Goal: Information Seeking & Learning: Learn about a topic

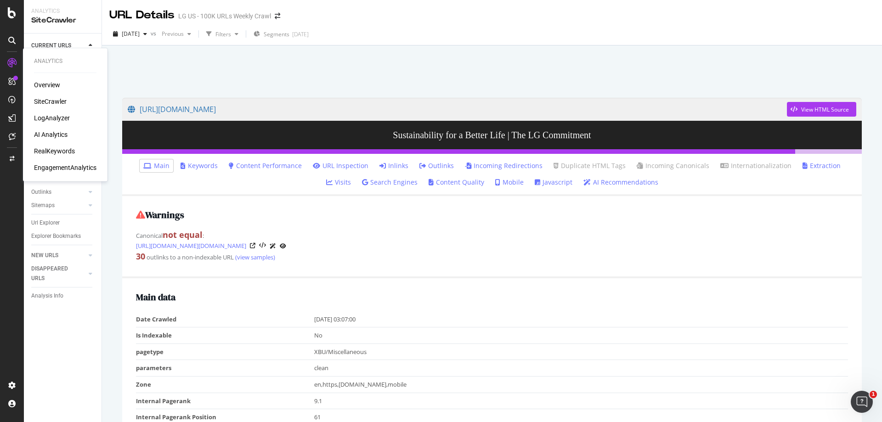
click at [50, 116] on div "LogAnalyzer" at bounding box center [52, 117] width 36 height 9
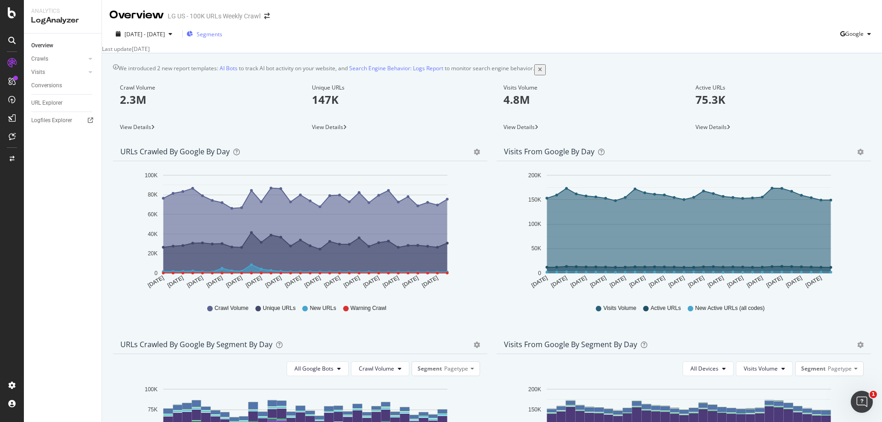
click at [222, 35] on span "Segments" at bounding box center [210, 34] width 26 height 8
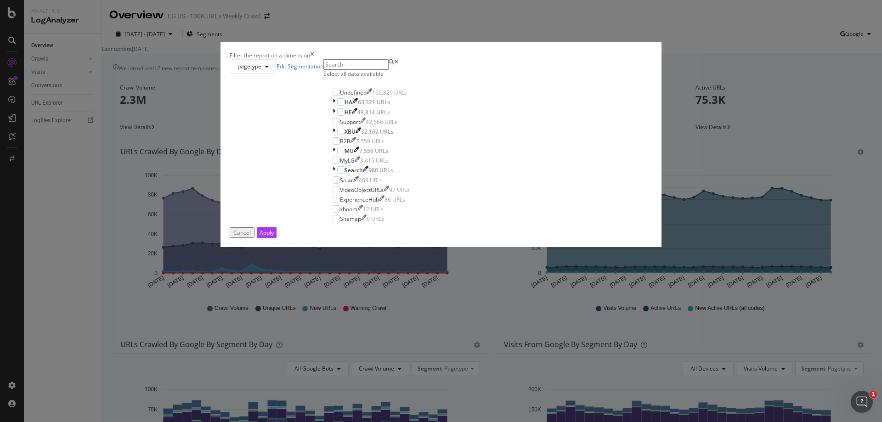
click at [314, 59] on icon "times" at bounding box center [312, 55] width 4 height 8
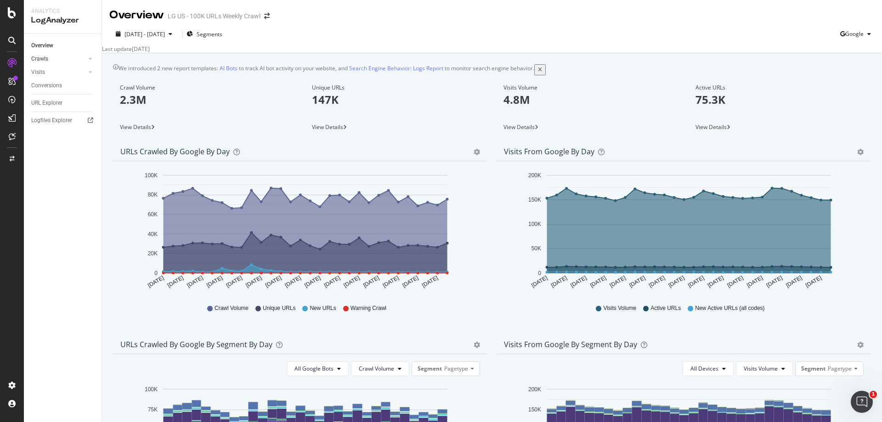
click at [68, 60] on link "Crawls" at bounding box center [58, 59] width 55 height 10
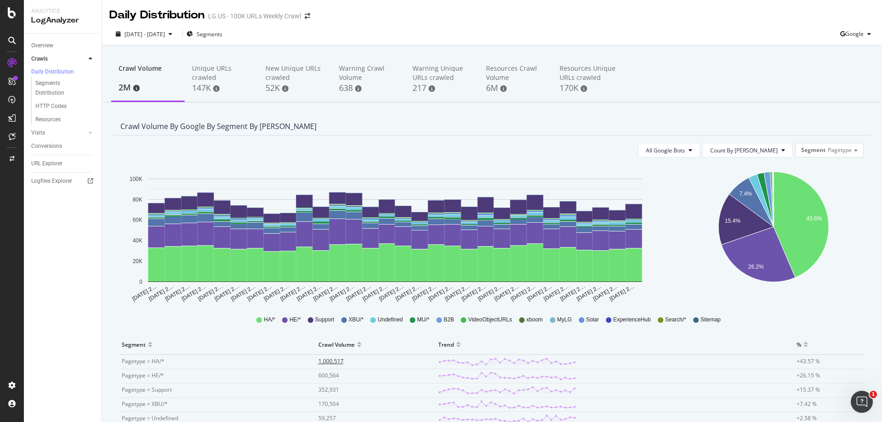
click at [332, 361] on span "1,000,517" at bounding box center [330, 361] width 25 height 8
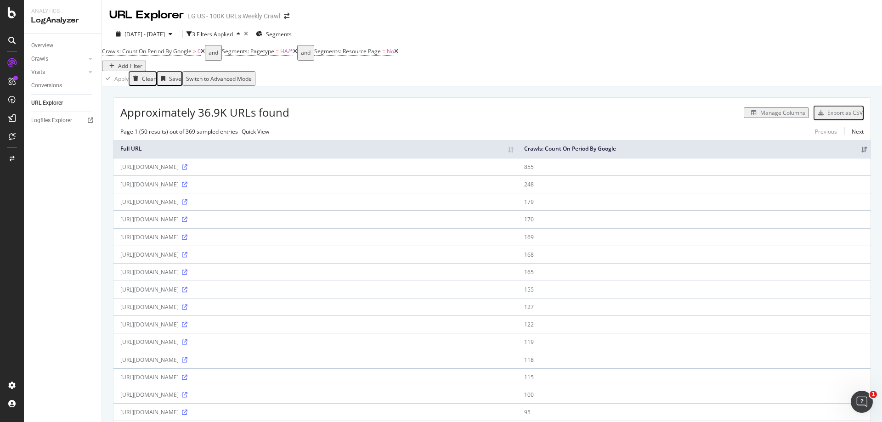
click at [763, 115] on div "Manage Columns" at bounding box center [782, 113] width 45 height 8
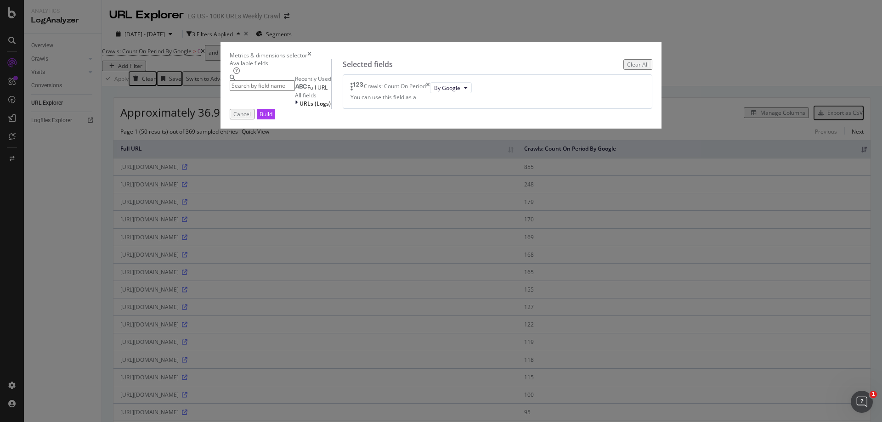
click at [295, 91] on input "modal" at bounding box center [262, 85] width 65 height 11
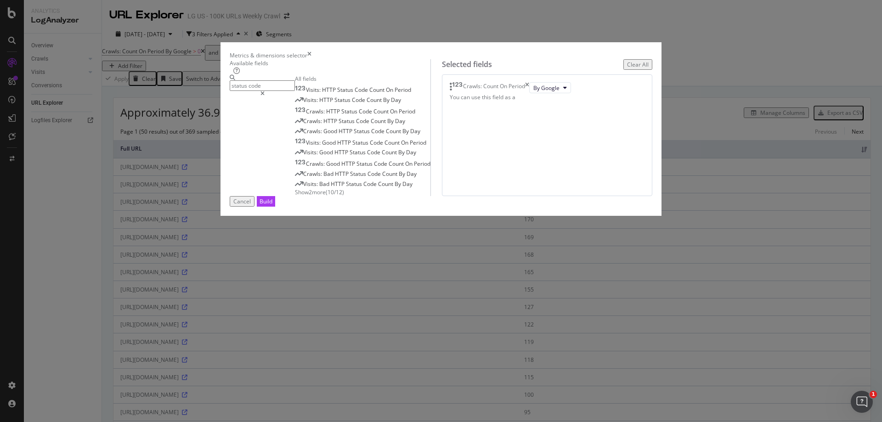
type input "status code"
click at [295, 196] on span "Show 2 more" at bounding box center [310, 192] width 31 height 8
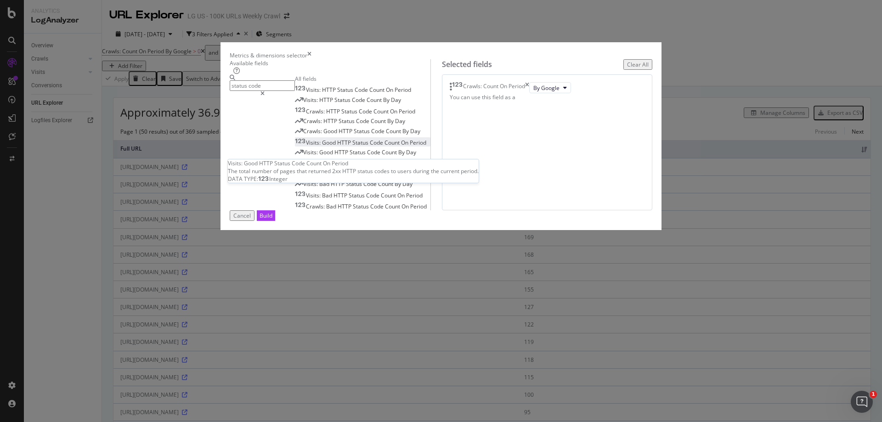
click at [322, 147] on span "Good" at bounding box center [329, 143] width 15 height 8
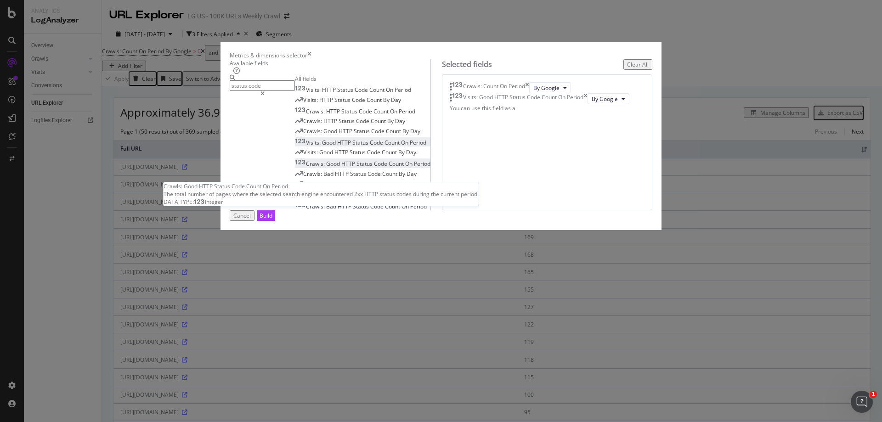
click at [306, 168] on span "Crawls:" at bounding box center [316, 164] width 20 height 8
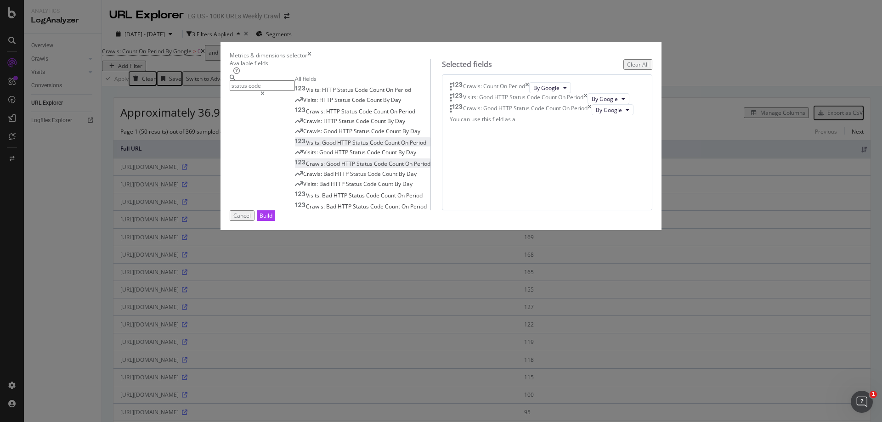
click at [275, 221] on button "Build" at bounding box center [266, 215] width 18 height 11
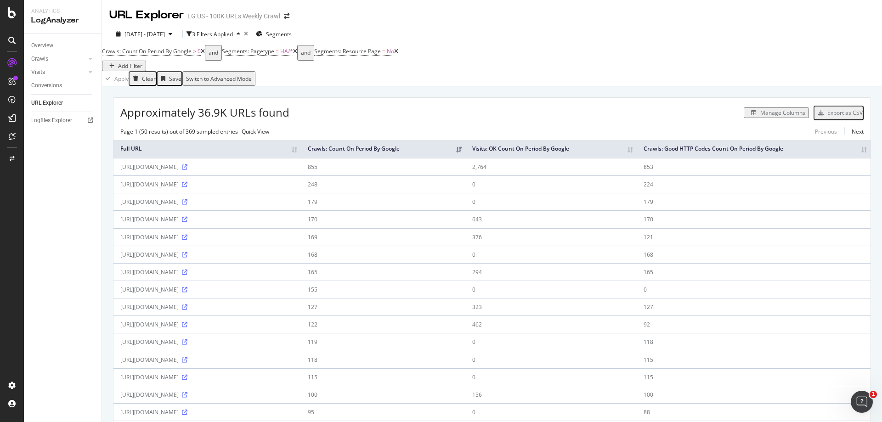
click at [142, 63] on div "Add Filter" at bounding box center [130, 66] width 24 height 8
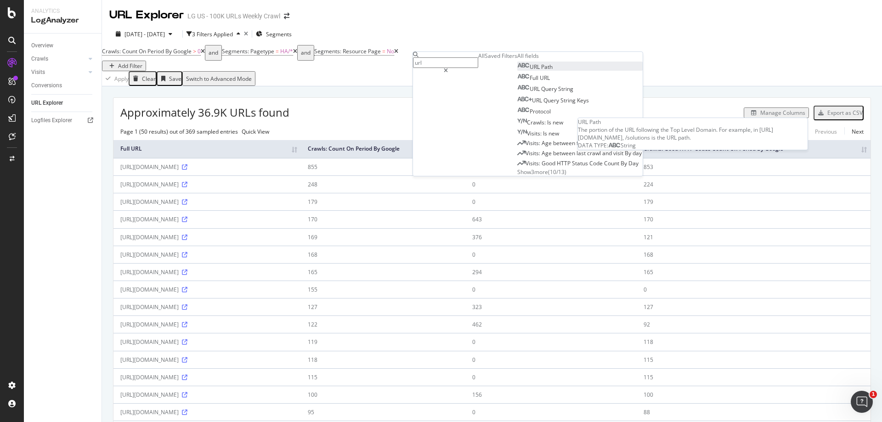
type input "url"
click at [517, 71] on div "URL Path" at bounding box center [534, 67] width 35 height 8
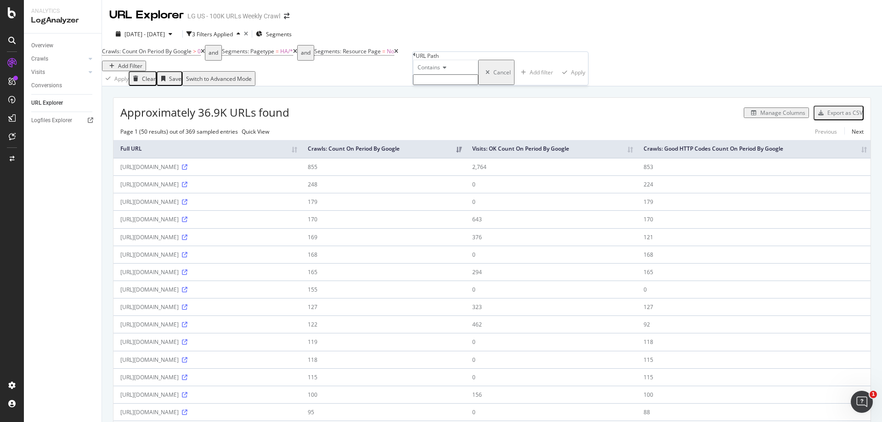
click at [478, 85] on input "text" at bounding box center [445, 79] width 65 height 11
paste input "https://www.lg.com/us/refrigerators/lg-lrsos2706s-side-by-side-refrigerator"
type input "https://www.lg.com/us/refrigerators/lg-lrsos2706s-side-by-side-refrigerator"
click at [574, 79] on div "Apply" at bounding box center [581, 75] width 14 height 8
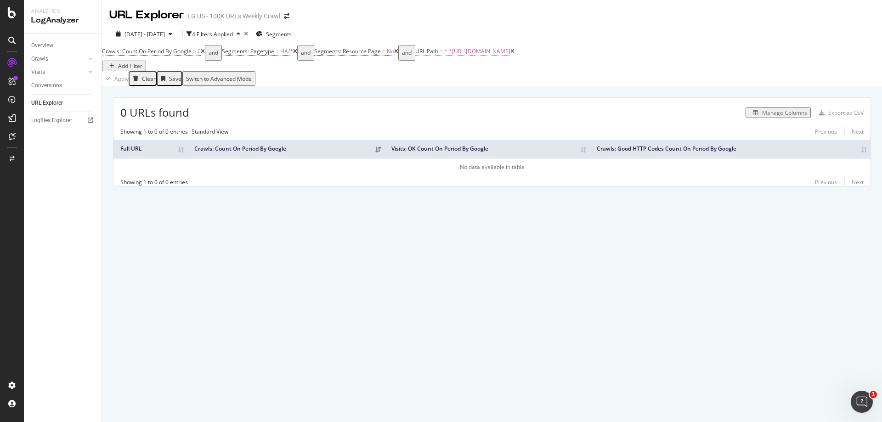
click at [510, 55] on span "^.*https://www.lg.com/us/refrigerators/lg-lrsos2706s-side-by-side-refrigerator.…" at bounding box center [477, 51] width 66 height 8
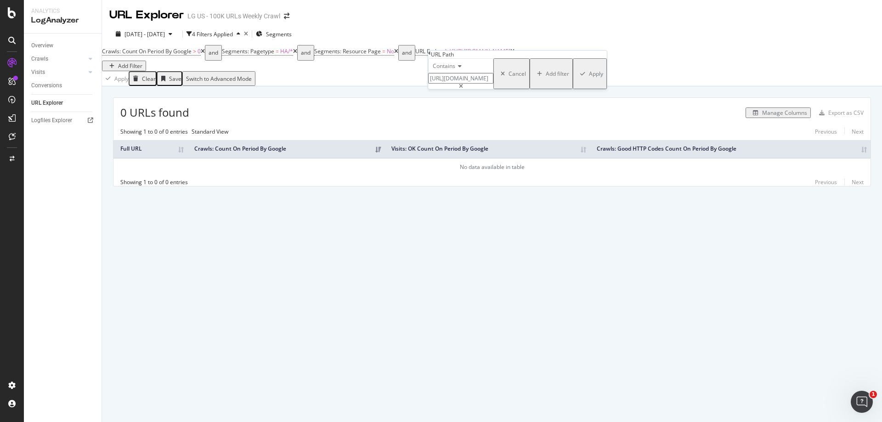
click at [475, 84] on input "https://www.lg.com/us/refrigerators/lg-lrsos2706s-side-by-side-refrigerator" at bounding box center [460, 78] width 65 height 11
click at [481, 84] on input "https://www.lg.com/us/refrigerators/lg-lrsos2706s-side-by-side-refrigerator" at bounding box center [460, 78] width 65 height 11
click at [493, 84] on input "https://www.lg.com/us/refrigerators/lg-lrsos2706s-side-by-side-refrigerator" at bounding box center [460, 78] width 65 height 11
drag, startPoint x: 490, startPoint y: 98, endPoint x: 0, endPoint y: 69, distance: 490.5
click at [267, 85] on body "Analytics LogAnalyzer Overview Crawls Daily Distribution Segments Distribution …" at bounding box center [441, 211] width 882 height 422
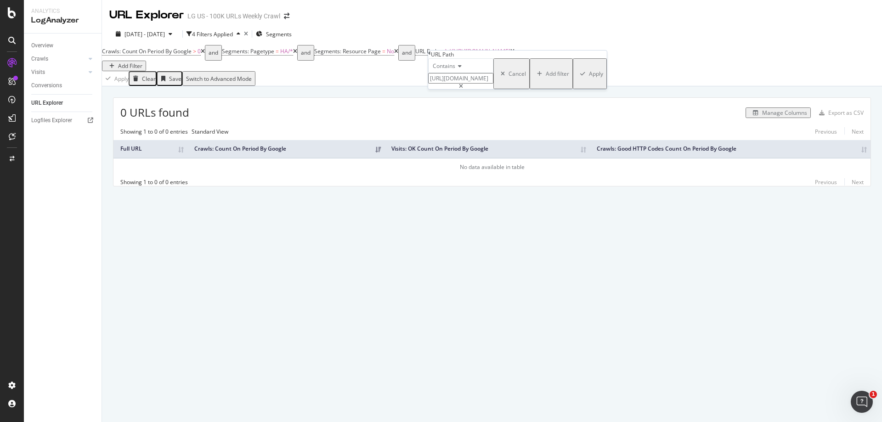
click at [493, 84] on input "https://www.lg.com/us/refrigerators/lg-lrsos2706s-side-by-side-refrigerator" at bounding box center [460, 78] width 65 height 11
click at [490, 84] on input "https://www.lg.com/us/refrigerators/lg-lrsos2706s-side-by-side-refrigerator" at bounding box center [460, 78] width 65 height 11
drag, startPoint x: 489, startPoint y: 98, endPoint x: 437, endPoint y: 99, distance: 51.9
click at [437, 84] on input "https://www.lg.com/us/refrigerators/lg-lrsos2706s-side-by-side-refrigerator" at bounding box center [460, 78] width 65 height 11
type input "/us/refrigerators/lg-lrsos2706s-side-by-side-refrigerator"
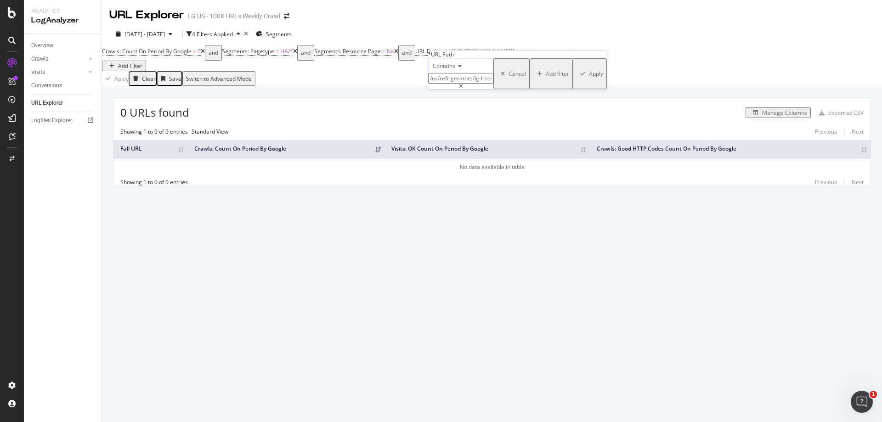
click at [589, 78] on div "Apply" at bounding box center [596, 74] width 14 height 8
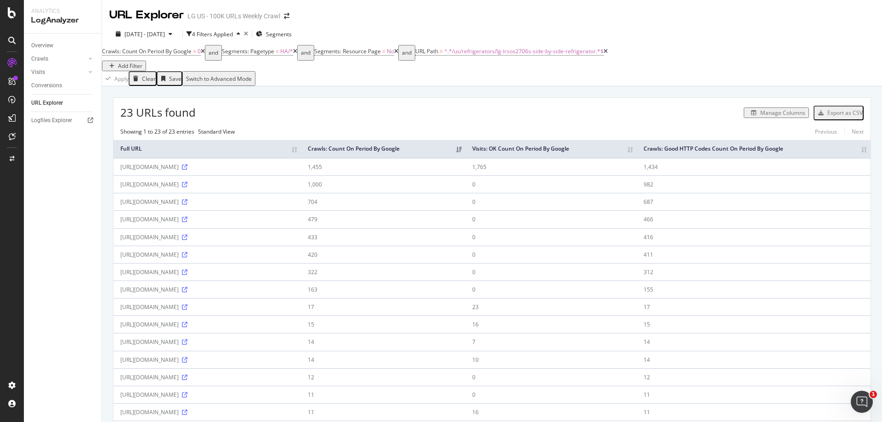
drag, startPoint x: 784, startPoint y: 170, endPoint x: 777, endPoint y: 175, distance: 8.5
click at [777, 175] on table "Full URL Crawls: Count On Period By Google Visits: OK Count On Period By Google…" at bounding box center [491, 350] width 757 height 421
click at [758, 175] on td "1,434" at bounding box center [754, 166] width 234 height 17
click at [187, 222] on icon at bounding box center [185, 220] width 6 height 6
click at [767, 113] on div "Manage Columns" at bounding box center [782, 113] width 45 height 8
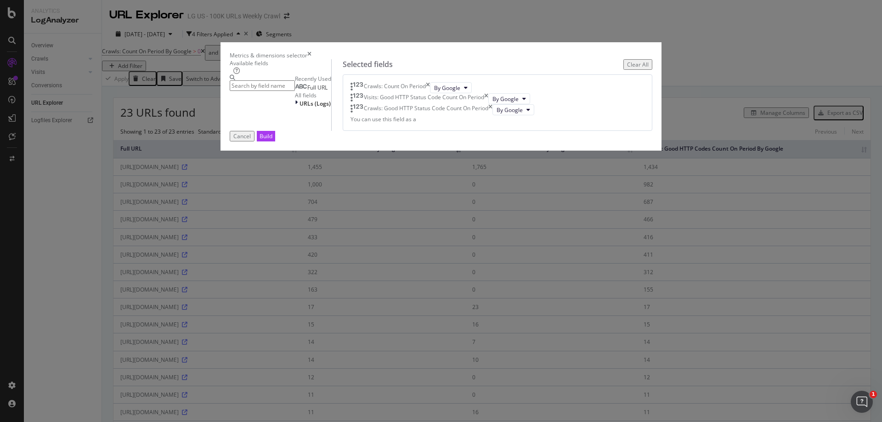
click at [295, 91] on input "modal" at bounding box center [262, 85] width 65 height 11
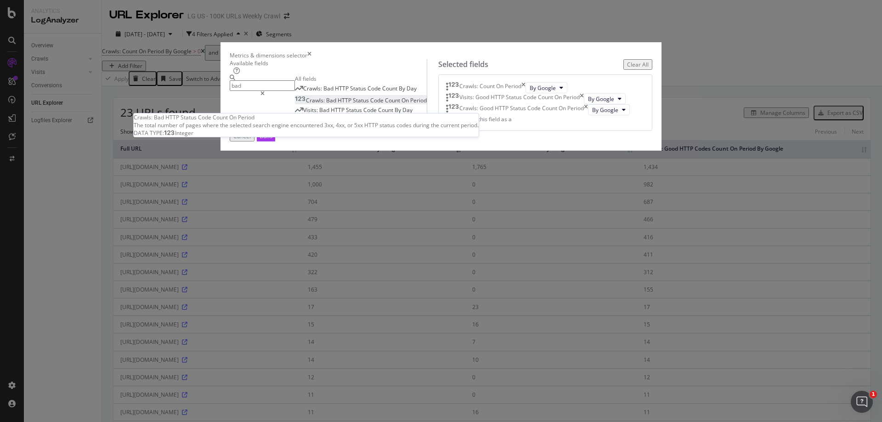
type input "bad"
click at [345, 104] on div "Crawls: Bad HTTP Status Code Count On Period" at bounding box center [361, 100] width 132 height 8
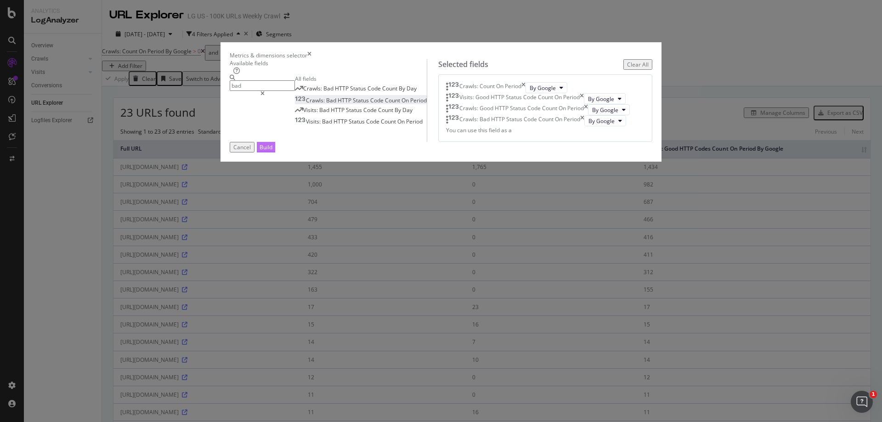
click at [272, 151] on div "Build" at bounding box center [265, 147] width 13 height 8
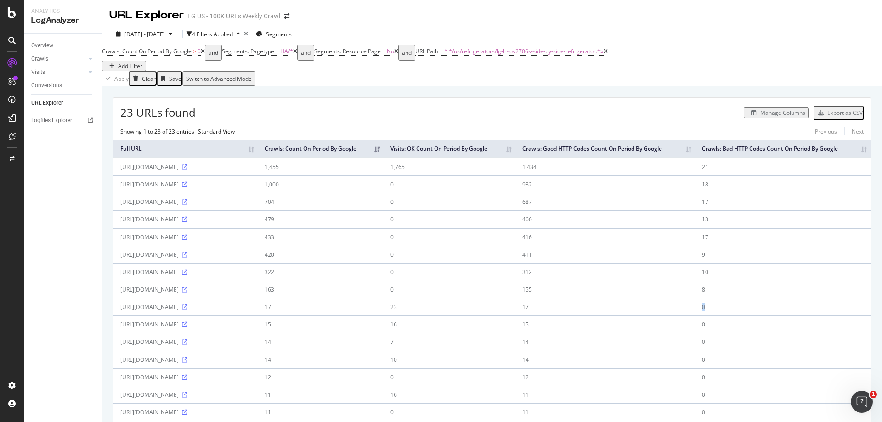
drag, startPoint x: 772, startPoint y: 323, endPoint x: 772, endPoint y: 314, distance: 9.7
click at [757, 316] on tr "https://www.lg.com/us/refrigerators/lg-lrsos2706s-side-by-side-refrigerator?reg…" at bounding box center [491, 306] width 757 height 17
drag, startPoint x: 777, startPoint y: 306, endPoint x: 752, endPoint y: 310, distance: 25.0
click at [752, 298] on tr "https://www.lg.com/us/refrigerators/lg-lrsos2706s-side-by-side-refrigerator?reg…" at bounding box center [491, 289] width 757 height 17
click at [695, 298] on td "155" at bounding box center [605, 289] width 180 height 17
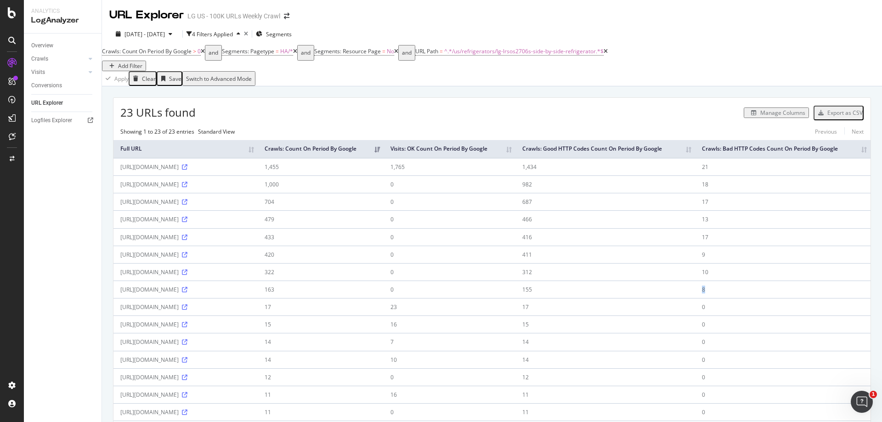
drag, startPoint x: 772, startPoint y: 307, endPoint x: 759, endPoint y: 307, distance: 13.3
click at [759, 298] on tr "https://www.lg.com/us/refrigerators/lg-lrsos2706s-side-by-side-refrigerator?reg…" at bounding box center [491, 289] width 757 height 17
drag, startPoint x: 780, startPoint y: 290, endPoint x: 766, endPoint y: 288, distance: 13.8
click at [766, 281] on td "10" at bounding box center [782, 271] width 175 height 17
click at [763, 263] on td "9" at bounding box center [782, 254] width 175 height 17
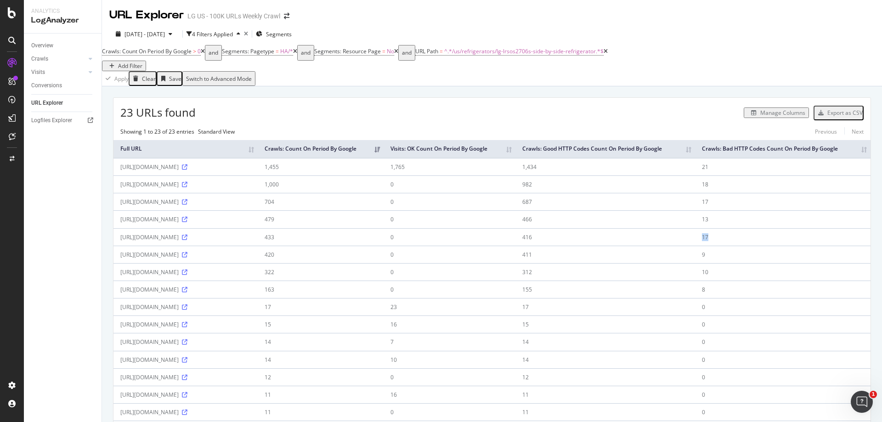
click at [763, 246] on td "17" at bounding box center [782, 236] width 175 height 17
drag, startPoint x: 775, startPoint y: 231, endPoint x: 762, endPoint y: 233, distance: 13.5
click at [762, 228] on td "13" at bounding box center [782, 218] width 175 height 17
drag, startPoint x: 773, startPoint y: 216, endPoint x: 766, endPoint y: 218, distance: 7.6
click at [766, 210] on td "17" at bounding box center [782, 201] width 175 height 17
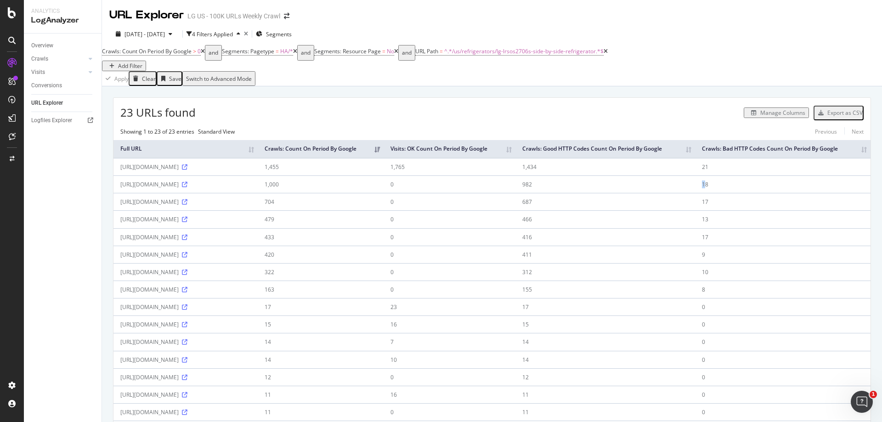
drag, startPoint x: 773, startPoint y: 201, endPoint x: 761, endPoint y: 203, distance: 11.6
click at [763, 193] on td "18" at bounding box center [782, 183] width 175 height 17
click at [187, 222] on icon at bounding box center [185, 220] width 6 height 6
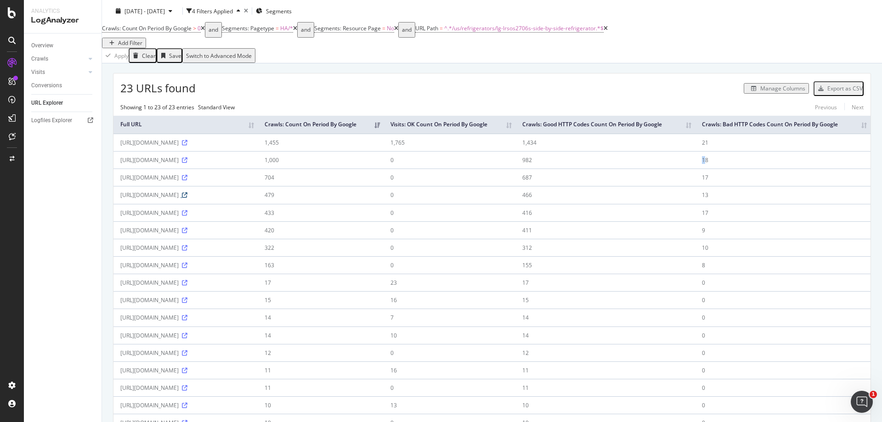
scroll to position [46, 0]
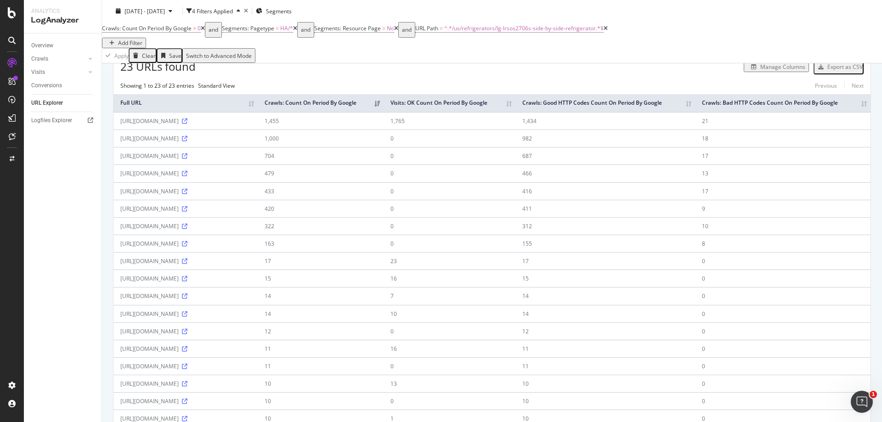
click at [770, 217] on td "9" at bounding box center [782, 208] width 175 height 17
click at [771, 217] on td "9" at bounding box center [782, 208] width 175 height 17
click at [770, 217] on td "9" at bounding box center [782, 208] width 175 height 17
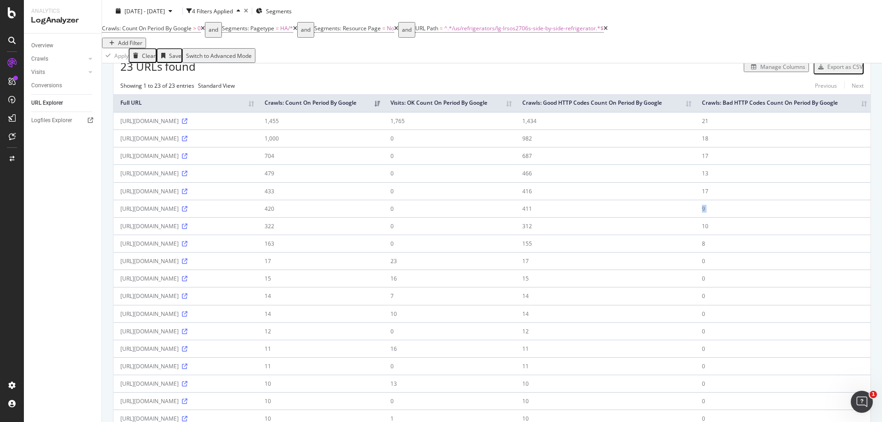
click at [770, 217] on td "9" at bounding box center [782, 208] width 175 height 17
drag, startPoint x: 771, startPoint y: 205, endPoint x: 766, endPoint y: 205, distance: 5.1
click at [766, 200] on td "17" at bounding box center [782, 190] width 175 height 17
drag, startPoint x: 771, startPoint y: 205, endPoint x: 780, endPoint y: 208, distance: 9.5
click at [771, 200] on td "17" at bounding box center [782, 190] width 175 height 17
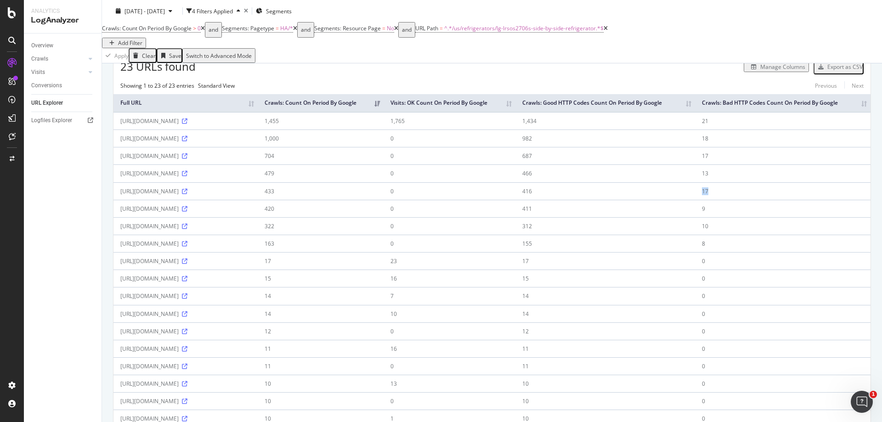
drag, startPoint x: 782, startPoint y: 208, endPoint x: 756, endPoint y: 207, distance: 26.7
click at [756, 200] on tr "https://www.lg.com/us/refrigerators/lg-lrsos2706s-side-by-side-refrigerator?reg…" at bounding box center [491, 190] width 757 height 17
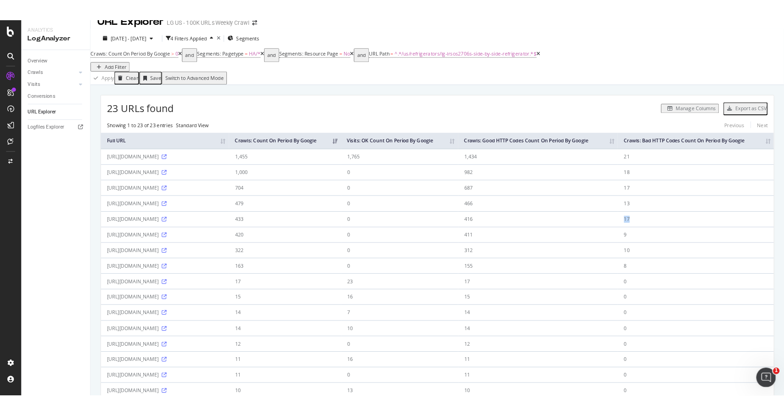
scroll to position [0, 0]
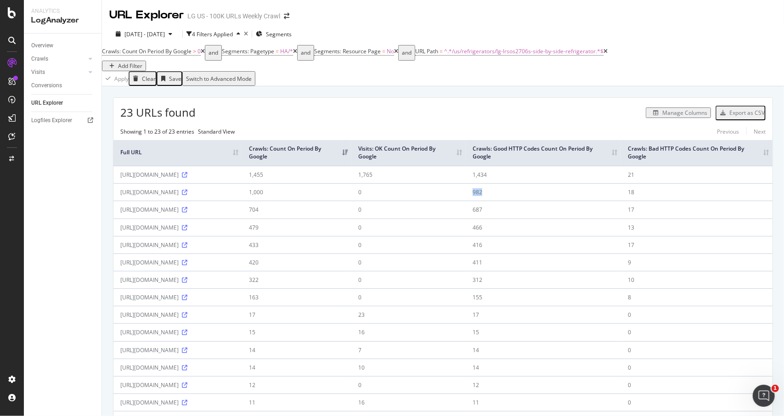
drag, startPoint x: 609, startPoint y: 204, endPoint x: 589, endPoint y: 205, distance: 19.8
click at [589, 201] on td "982" at bounding box center [543, 191] width 155 height 17
click at [592, 201] on td "982" at bounding box center [543, 191] width 155 height 17
drag, startPoint x: 691, startPoint y: 206, endPoint x: 683, endPoint y: 207, distance: 7.8
click at [683, 201] on td "18" at bounding box center [697, 191] width 152 height 17
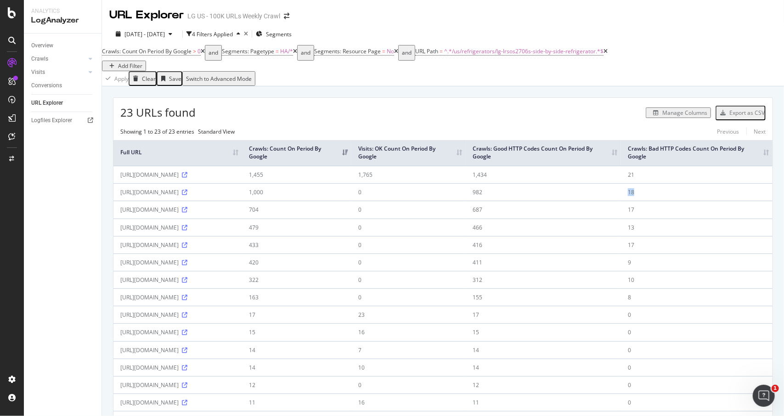
click at [670, 117] on div "Manage Columns" at bounding box center [678, 113] width 58 height 8
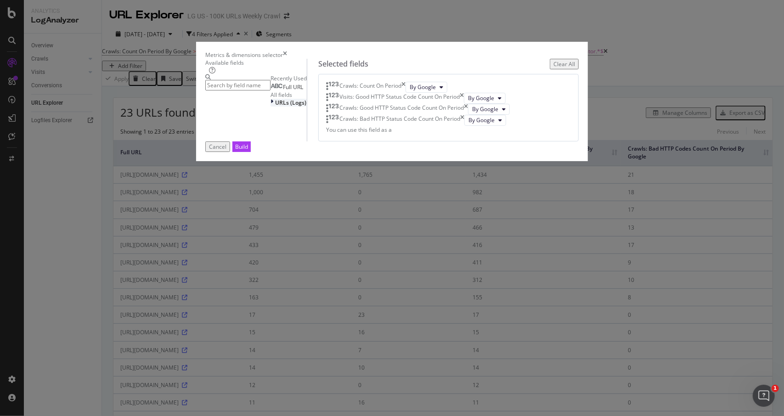
click at [271, 107] on div "URLs (Logs)" at bounding box center [289, 103] width 36 height 8
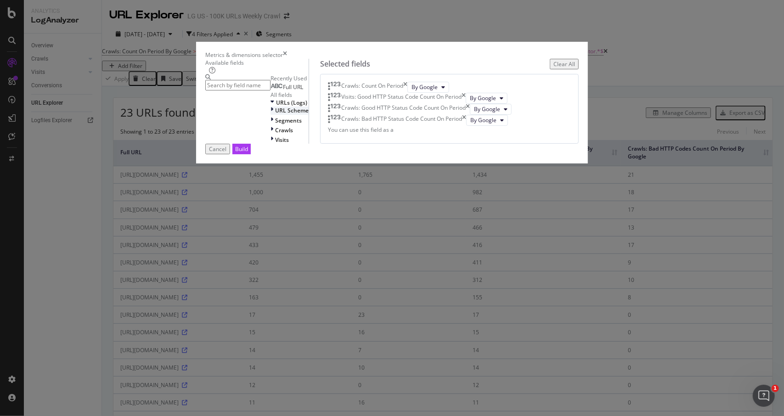
click at [275, 114] on span "URL Scheme" at bounding box center [292, 111] width 34 height 8
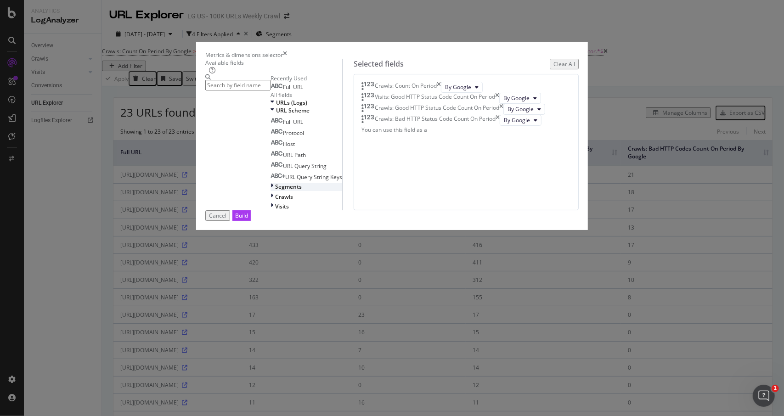
click at [275, 191] on span "Segments" at bounding box center [288, 187] width 27 height 8
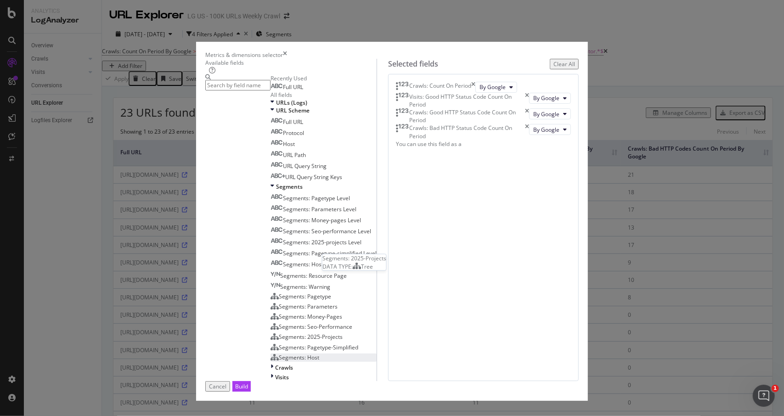
scroll to position [141, 0]
click at [271, 364] on div "Crawls" at bounding box center [324, 368] width 106 height 8
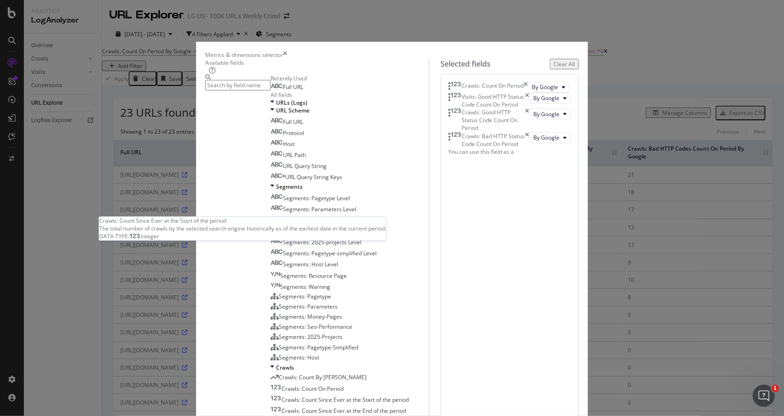
scroll to position [313, 0]
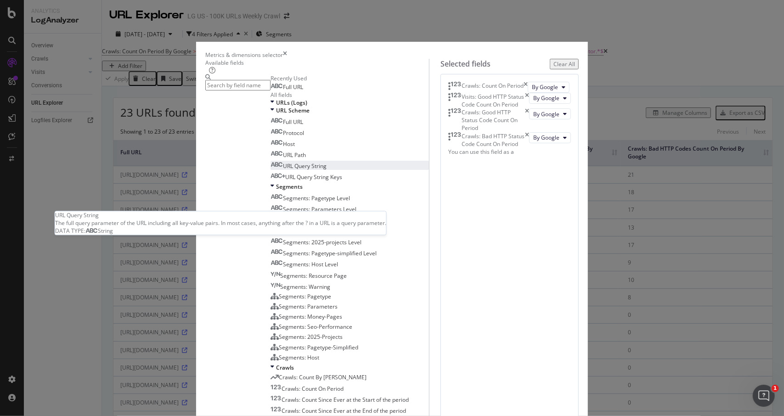
scroll to position [0, 0]
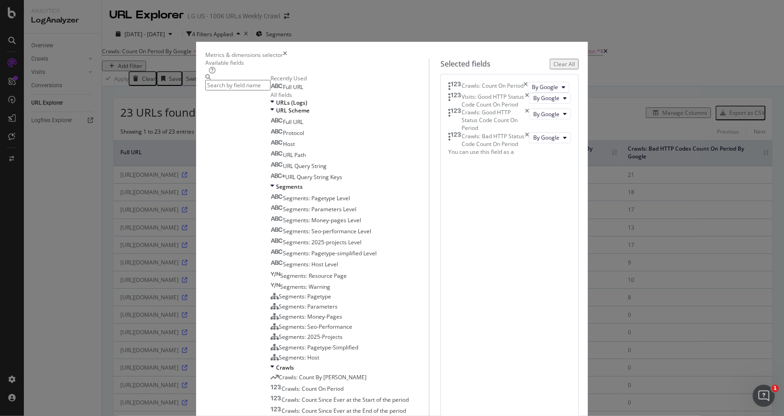
click at [287, 51] on icon "times" at bounding box center [285, 55] width 4 height 8
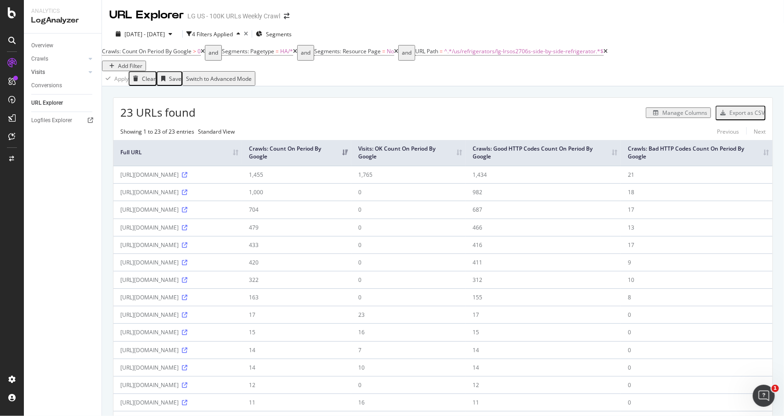
click at [52, 75] on link "Visits" at bounding box center [58, 73] width 55 height 10
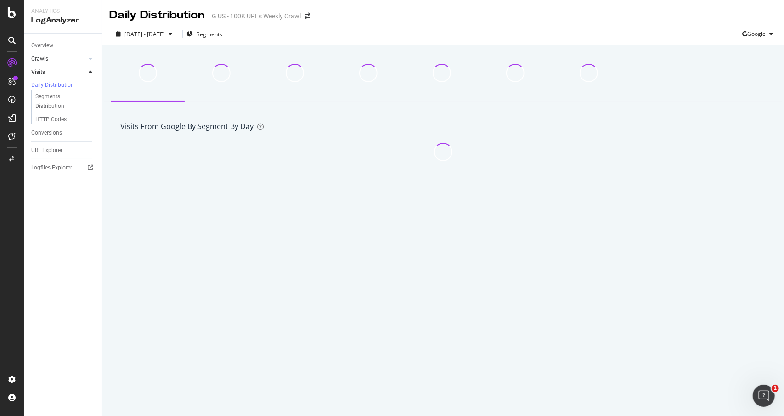
click at [67, 59] on link "Crawls" at bounding box center [58, 59] width 55 height 10
click at [62, 106] on div "HTTP Codes" at bounding box center [50, 106] width 31 height 10
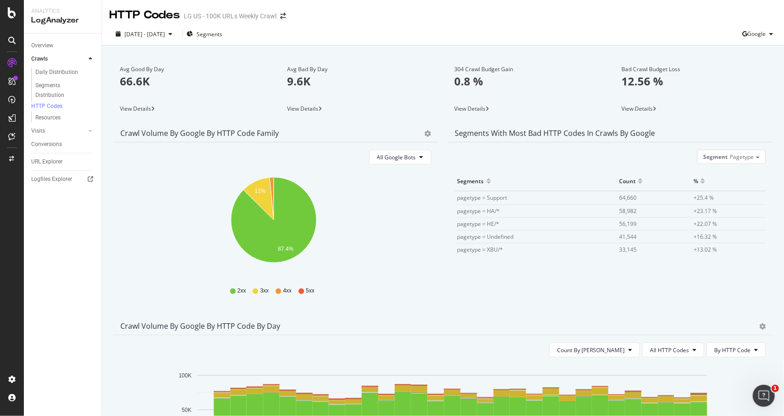
click at [329, 103] on div "View Details" at bounding box center [359, 108] width 158 height 13
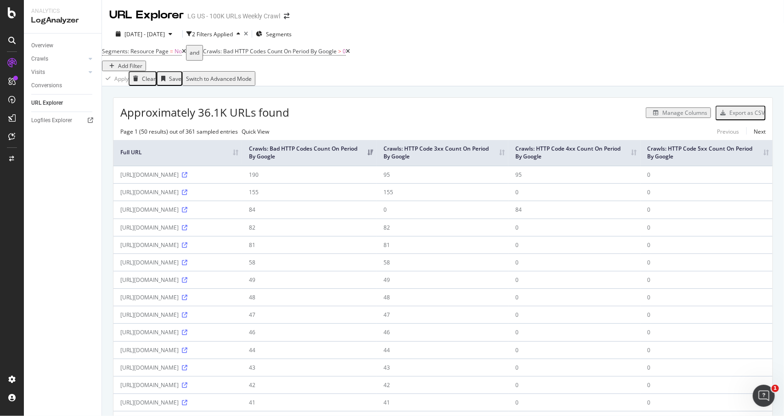
click at [142, 62] on div "Add Filter" at bounding box center [130, 66] width 24 height 8
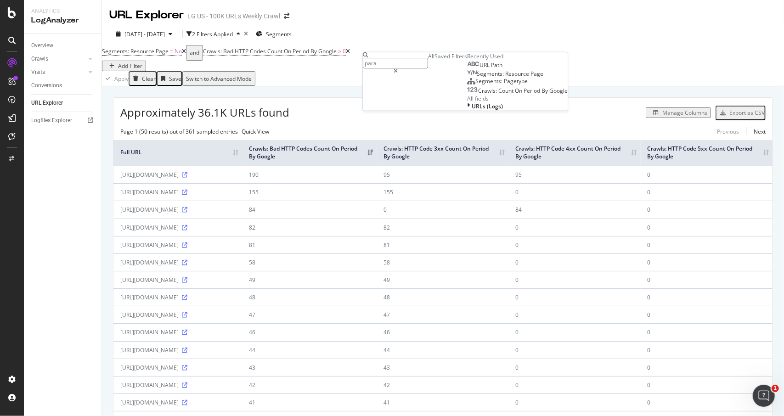
type input "param"
click at [569, 44] on div "2025 Sep. 13th - Oct. 12th 2 Filters Applied Segments" at bounding box center [443, 36] width 682 height 18
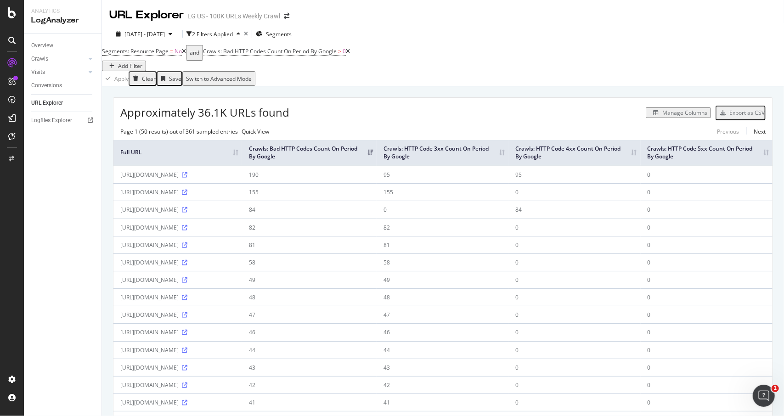
click at [400, 60] on div "Segments: Resource Page = No and Crawls: Bad HTTP Codes Count On Period By Goog…" at bounding box center [443, 58] width 682 height 26
click at [142, 62] on div "Add Filter" at bounding box center [130, 66] width 24 height 8
type input "b"
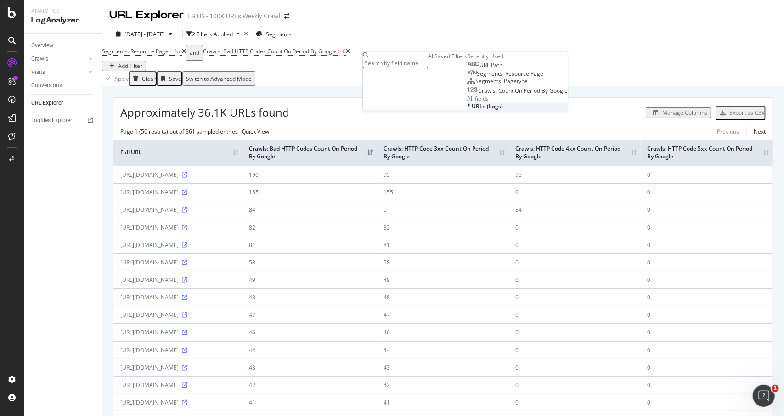
click at [472, 110] on span "URLs (Logs)" at bounding box center [487, 106] width 31 height 8
click at [565, 57] on div "Segments: Resource Page = No and Crawls: Bad HTTP Codes Count On Period By Goog…" at bounding box center [443, 58] width 682 height 26
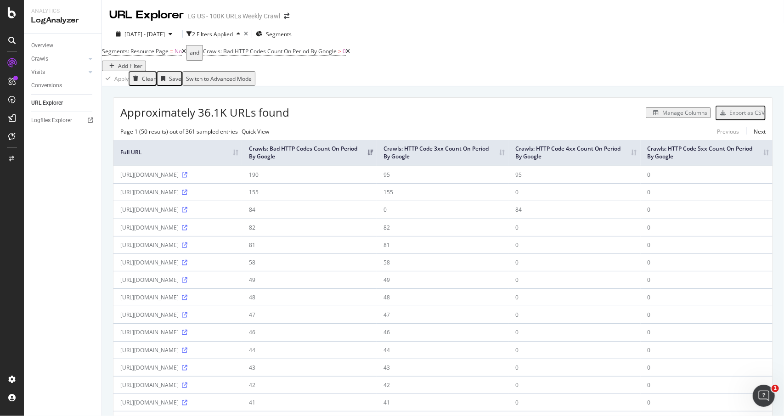
click at [142, 62] on div "Add Filter" at bounding box center [130, 66] width 24 height 8
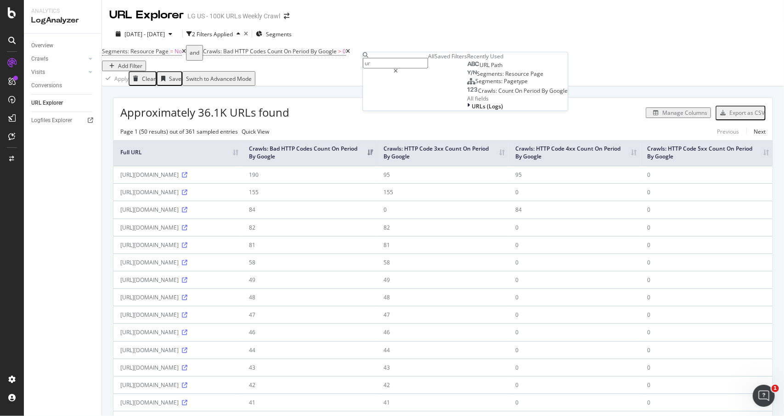
type input "url"
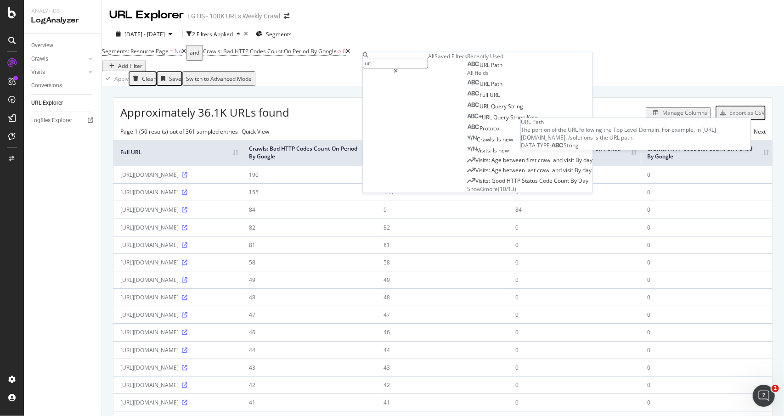
click at [479, 69] on span "URL" at bounding box center [484, 65] width 11 height 8
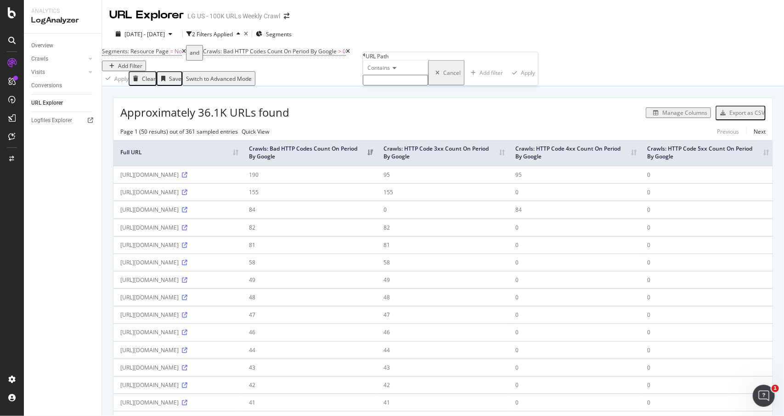
click at [421, 85] on input "text" at bounding box center [395, 80] width 65 height 11
type input "gaming-monitor"
click at [511, 78] on div "button" at bounding box center [517, 76] width 12 height 6
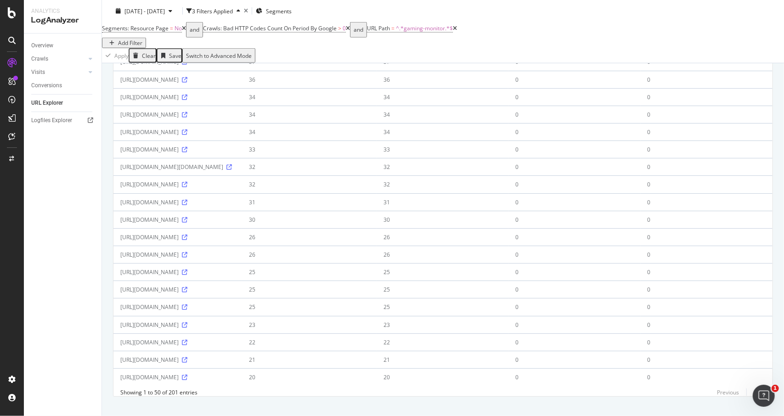
scroll to position [753, 0]
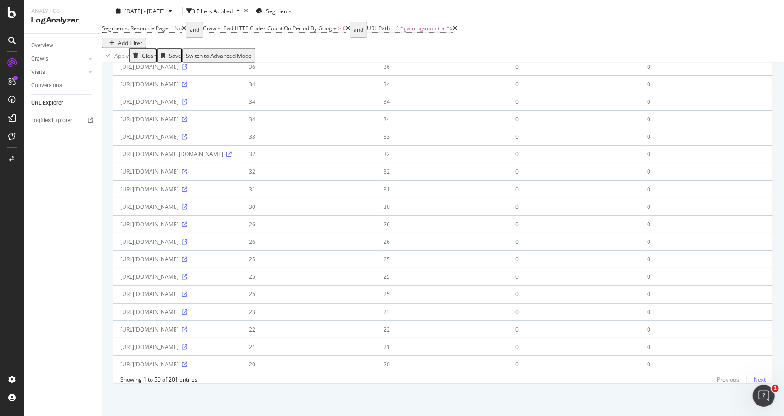
click at [751, 380] on link "Next" at bounding box center [755, 379] width 19 height 13
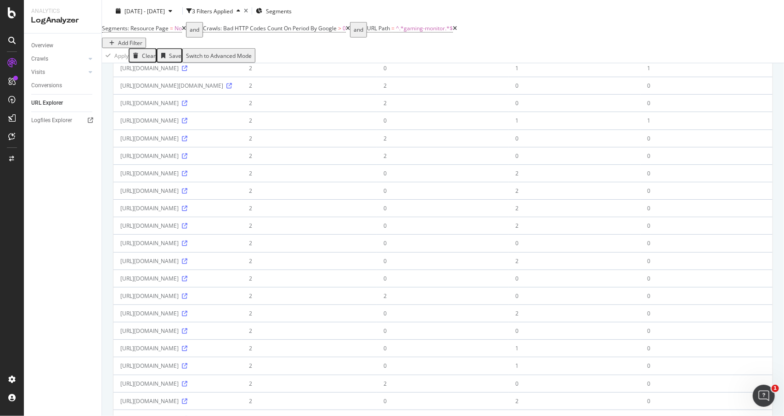
scroll to position [735, 0]
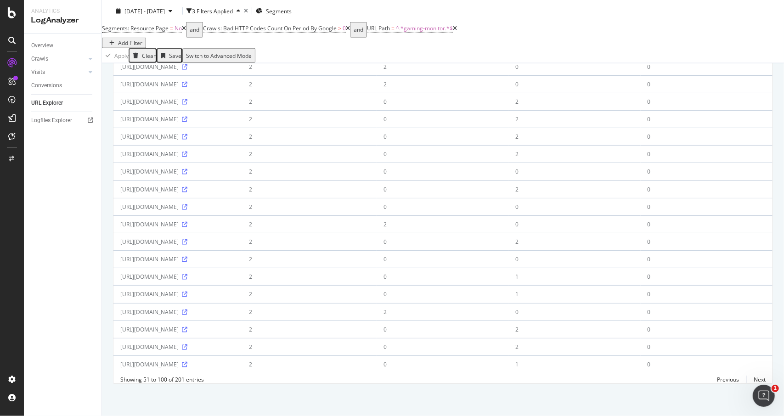
click at [611, 233] on td "0" at bounding box center [574, 223] width 132 height 17
click at [751, 380] on link "Next" at bounding box center [755, 379] width 19 height 13
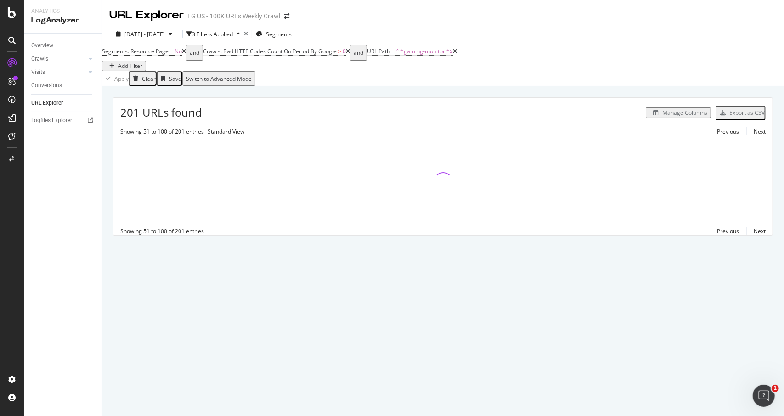
scroll to position [0, 0]
click at [56, 43] on link "Overview" at bounding box center [63, 46] width 64 height 10
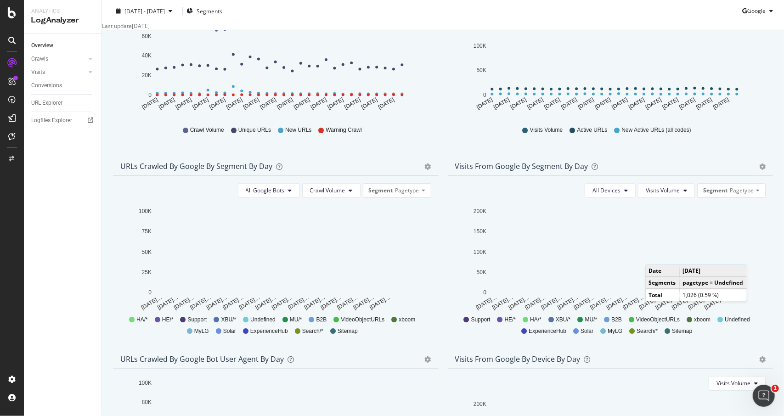
scroll to position [230, 0]
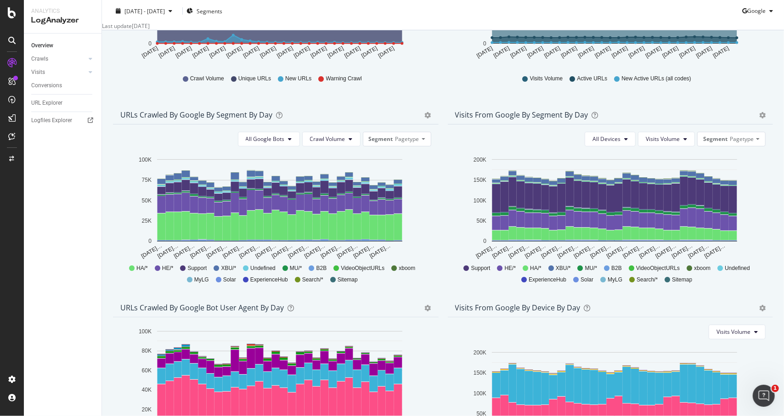
click at [267, 141] on div "All Google Bots Crawl Volume Segment Pagetype Hold CTRL while clicking to filte…" at bounding box center [276, 206] width 326 height 165
click at [268, 143] on span "All Google Bots" at bounding box center [265, 139] width 39 height 8
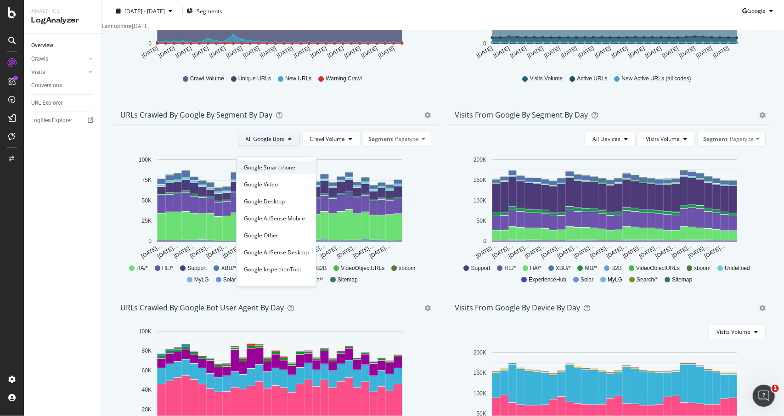
scroll to position [78, 0]
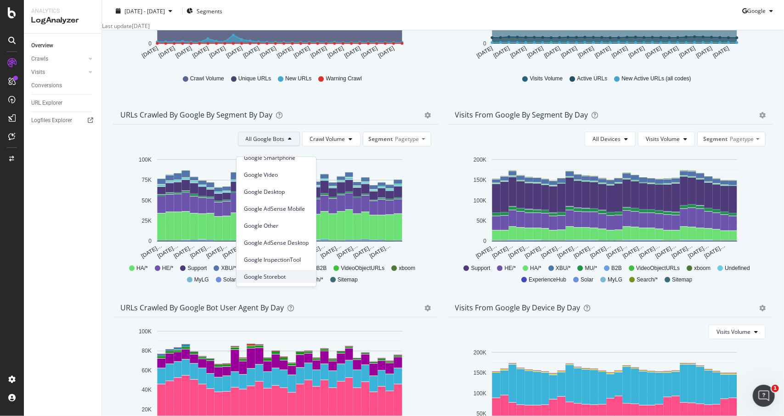
click at [295, 273] on span "Google Storebot" at bounding box center [276, 276] width 65 height 8
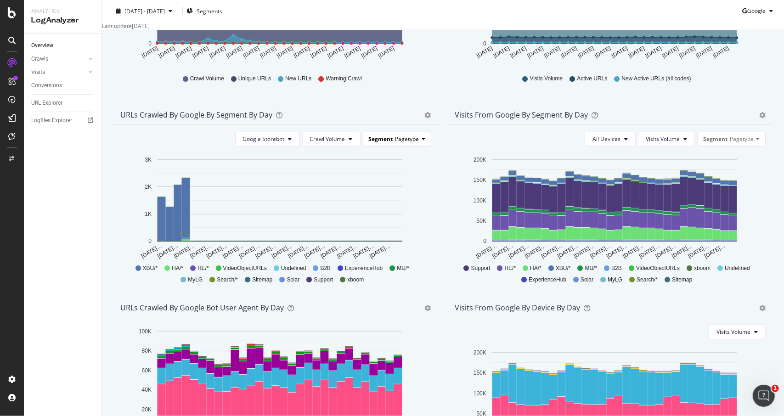
click at [405, 146] on div "Segment Pagetype" at bounding box center [397, 138] width 68 height 13
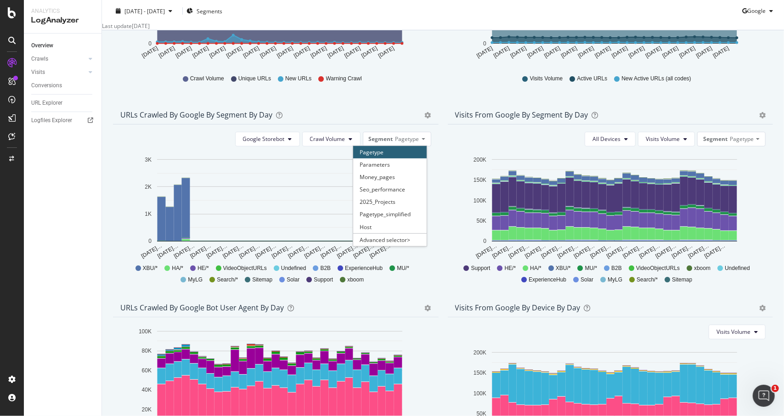
click at [265, 185] on rect "A chart." at bounding box center [279, 200] width 245 height 82
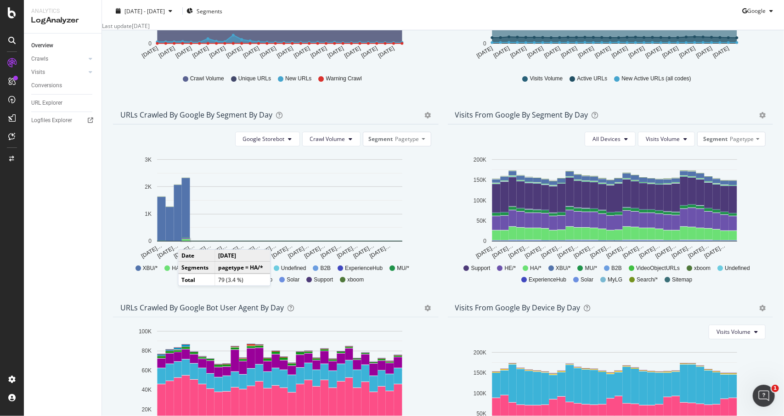
click at [187, 241] on rect "A chart." at bounding box center [186, 240] width 8 height 2
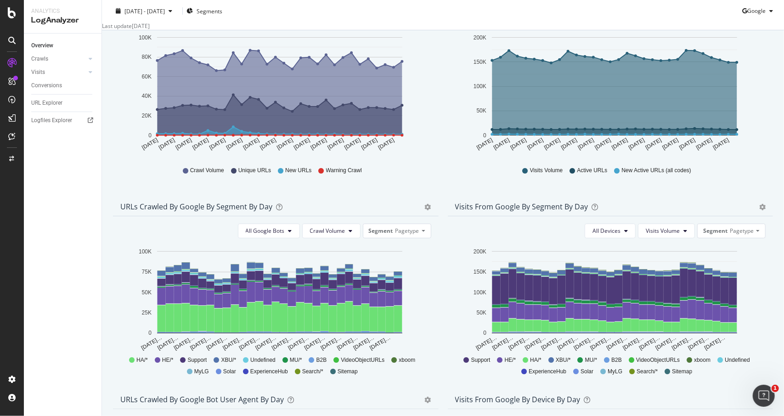
scroll to position [230, 0]
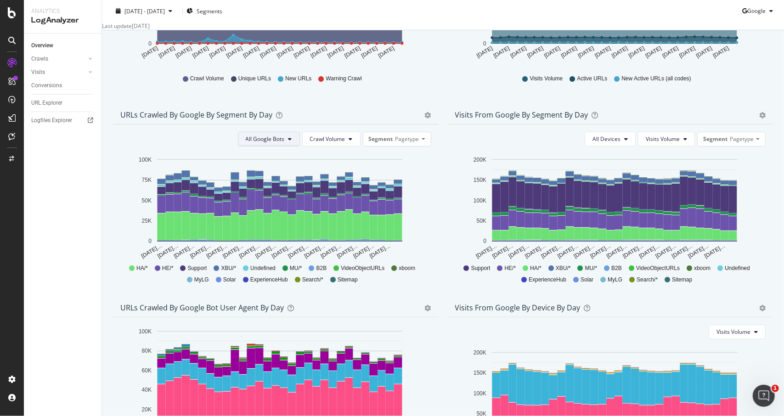
click at [275, 142] on button "All Google Bots" at bounding box center [269, 139] width 62 height 15
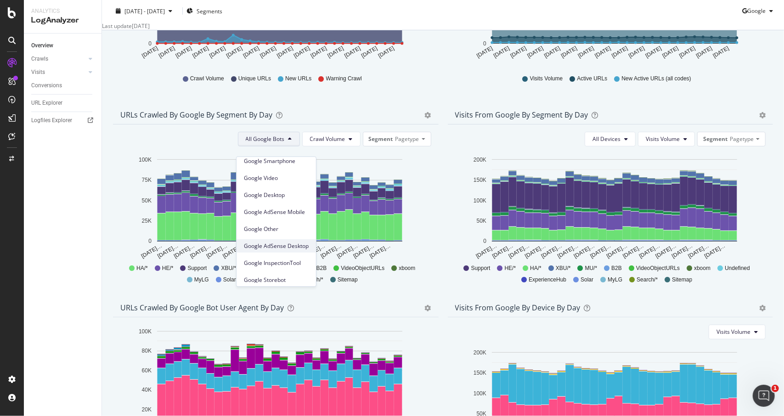
scroll to position [78, 0]
click at [288, 185] on div "Google Desktop" at bounding box center [276, 191] width 79 height 13
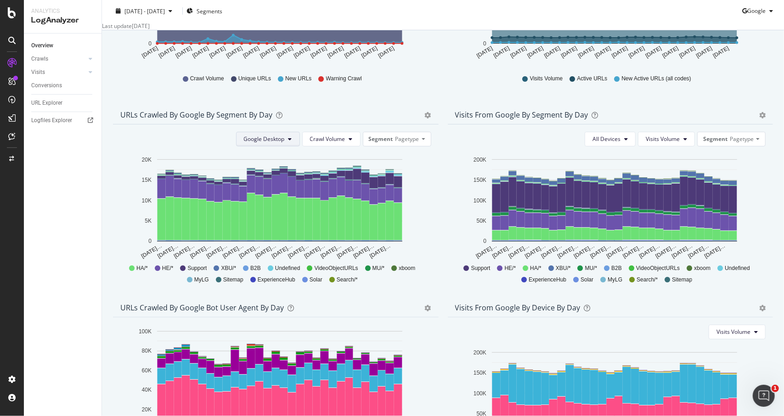
click at [278, 147] on button "Google Desktop" at bounding box center [268, 139] width 64 height 15
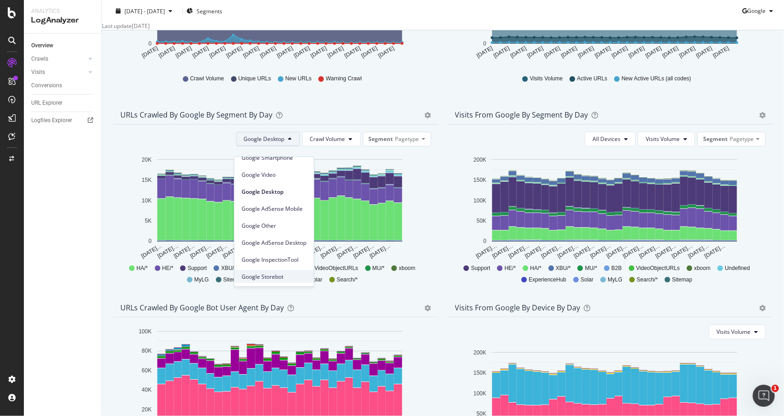
click at [283, 272] on span "Google Storebot" at bounding box center [274, 276] width 65 height 8
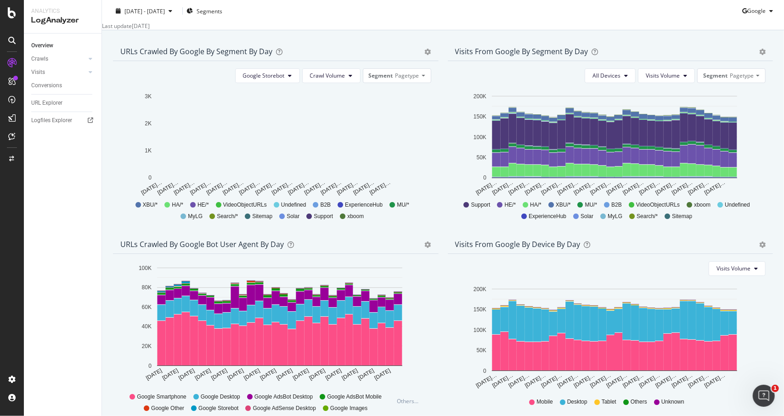
scroll to position [348, 0]
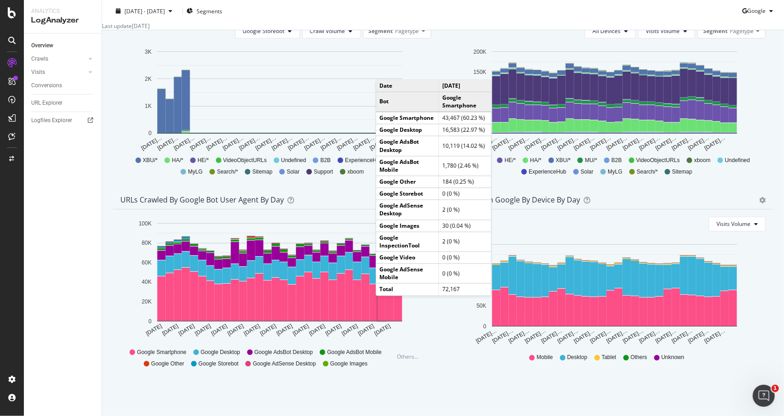
click at [238, 201] on div "URLs Crawled by Google bot User Agent By Day" at bounding box center [202, 199] width 164 height 9
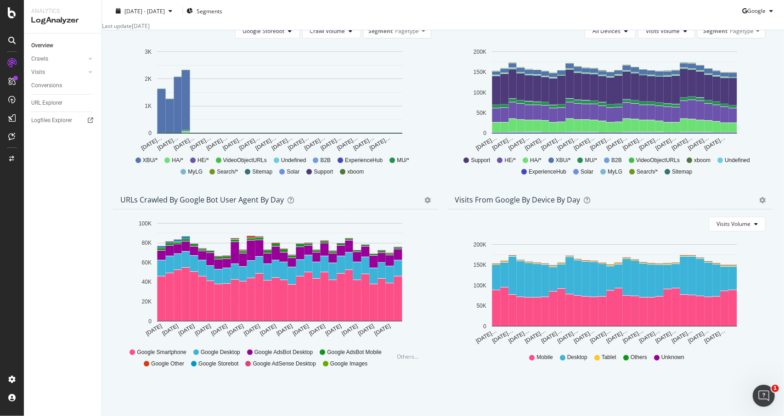
click at [209, 361] on span "Google Storebot" at bounding box center [218, 364] width 40 height 8
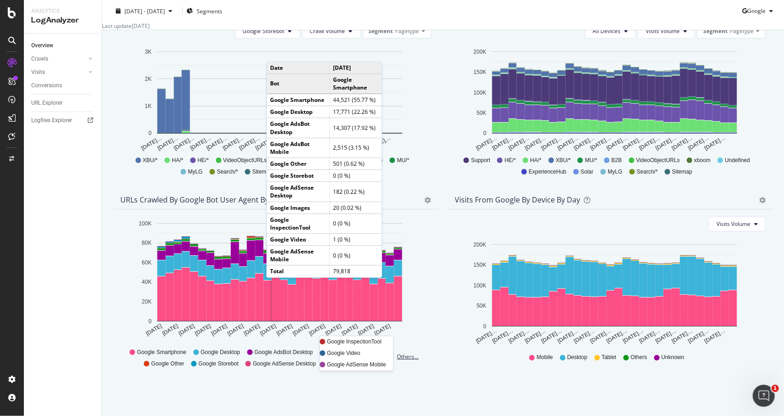
click at [404, 362] on div "Others..." at bounding box center [410, 357] width 33 height 21
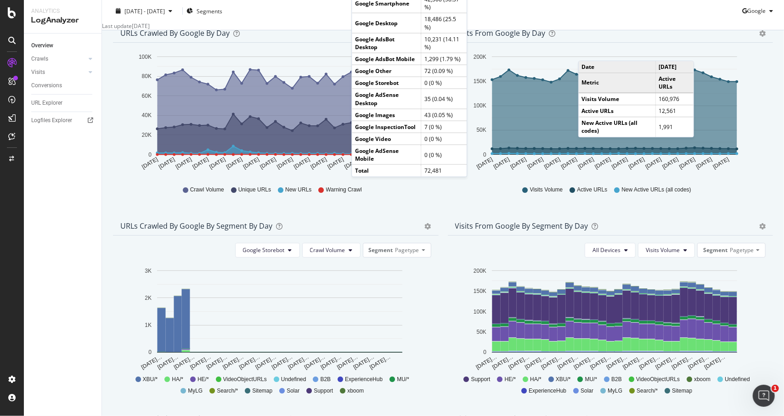
scroll to position [0, 0]
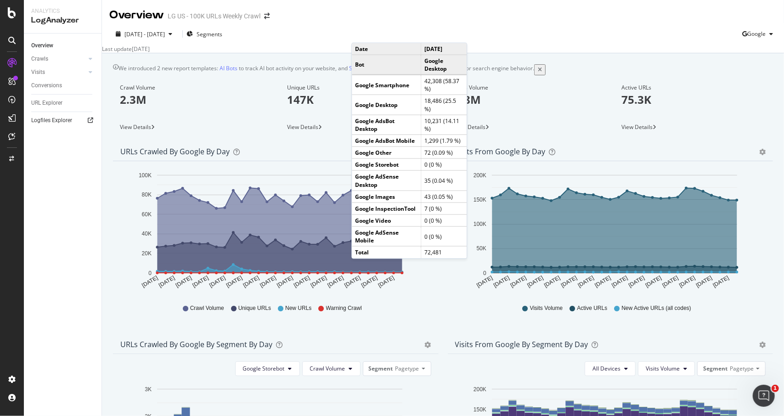
click at [80, 121] on link "Logfiles Explorer" at bounding box center [63, 121] width 64 height 10
click at [462, 315] on div "Visits Volume Active URLs New Active URLs (all codes)" at bounding box center [611, 309] width 302 height 21
click at [514, 48] on div "Last update Oct. 13, 2025" at bounding box center [443, 49] width 682 height 8
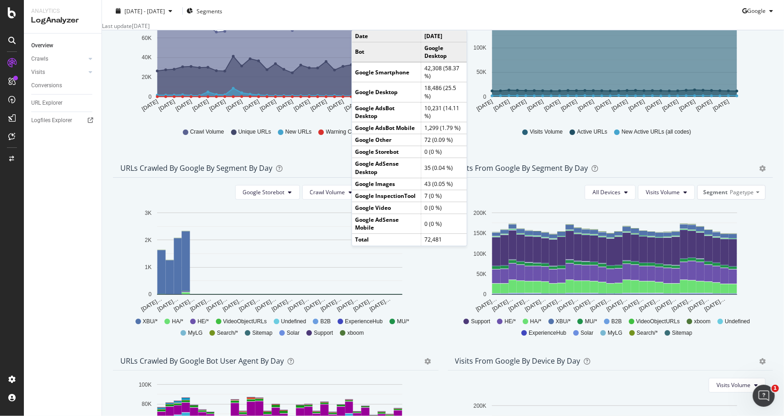
scroll to position [184, 0]
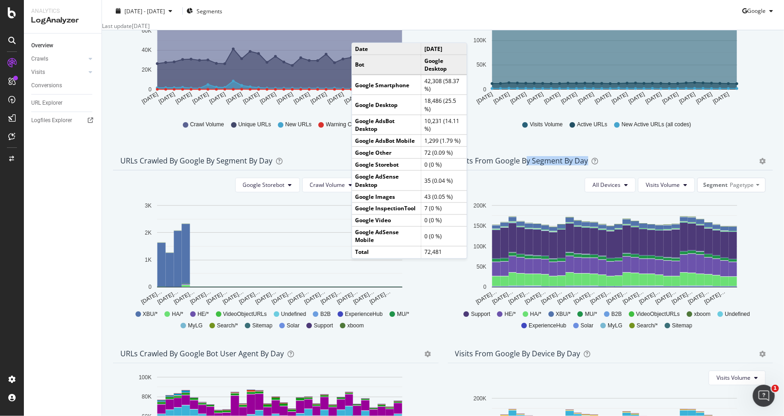
drag, startPoint x: 523, startPoint y: 173, endPoint x: 601, endPoint y: 171, distance: 77.6
click at [601, 165] on div "Visits from Google By Segment By Day" at bounding box center [600, 160] width 291 height 9
click at [629, 165] on div "Visits from Google By Segment By Day" at bounding box center [600, 160] width 291 height 9
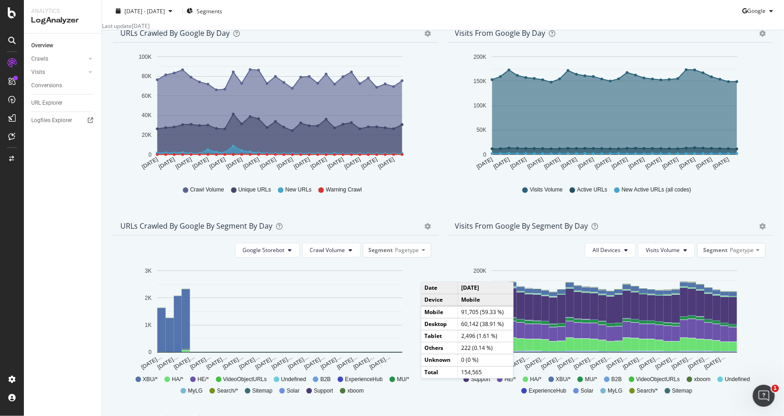
scroll to position [0, 0]
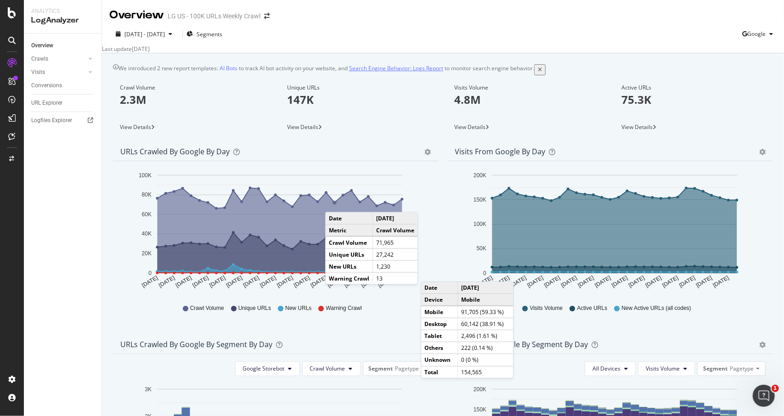
click at [387, 72] on link "Search Engine Behavior: Logs Report" at bounding box center [396, 68] width 94 height 8
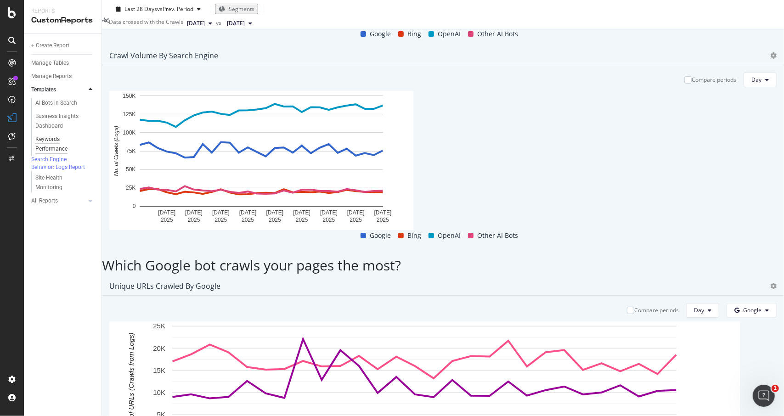
scroll to position [92, 0]
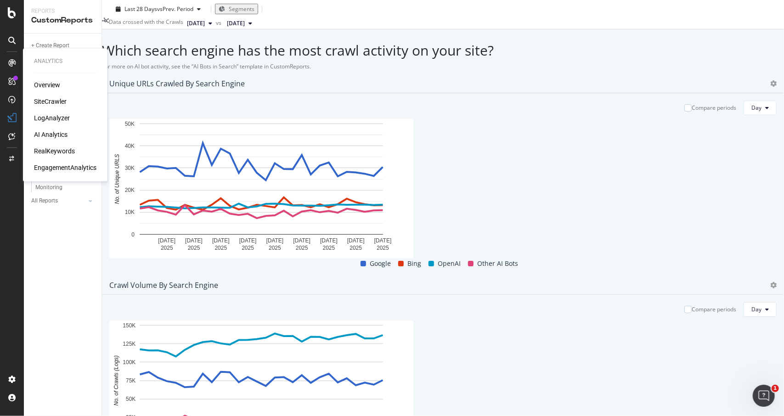
click at [42, 119] on div "LogAnalyzer" at bounding box center [52, 117] width 36 height 9
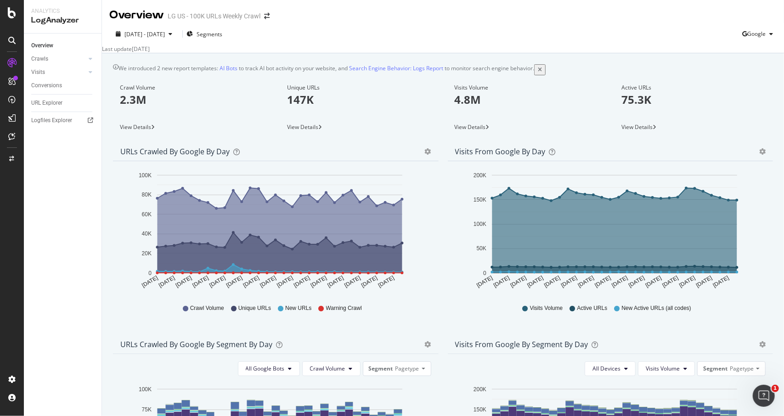
click at [181, 120] on div "Crawl Volume 2.3M" at bounding box center [192, 97] width 144 height 45
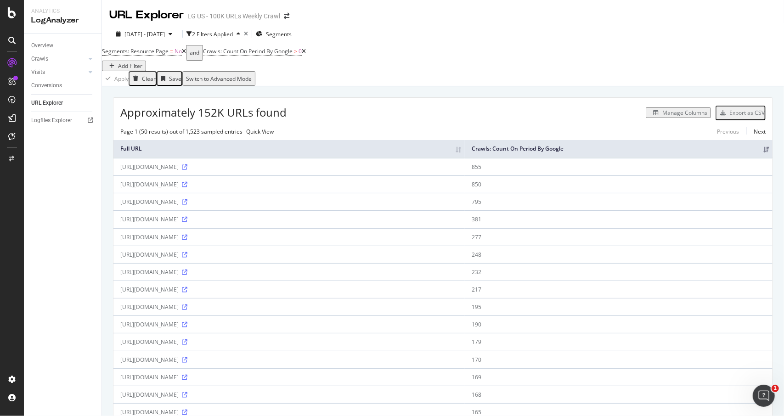
click at [684, 111] on div "Manage Columns" at bounding box center [684, 113] width 45 height 8
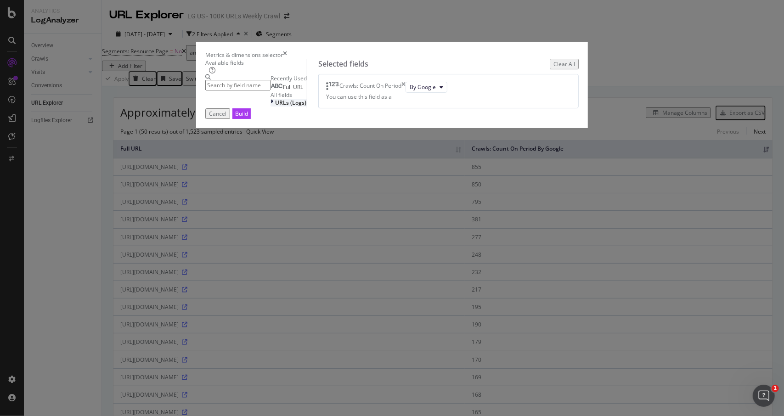
click at [271, 107] on div "URLs (Logs)" at bounding box center [289, 103] width 36 height 8
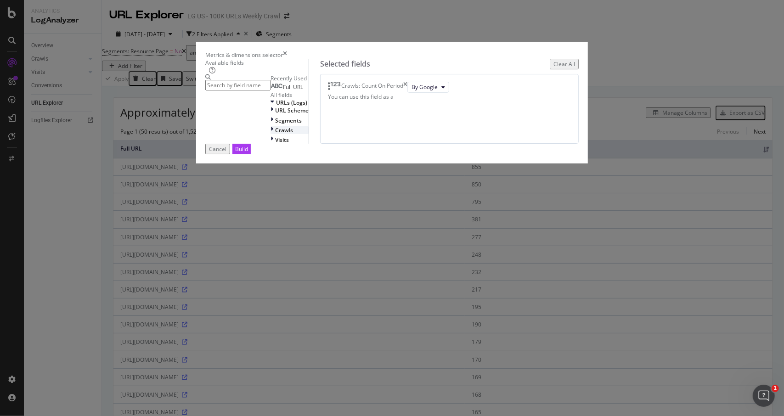
click at [275, 134] on span "Crawls" at bounding box center [284, 130] width 18 height 8
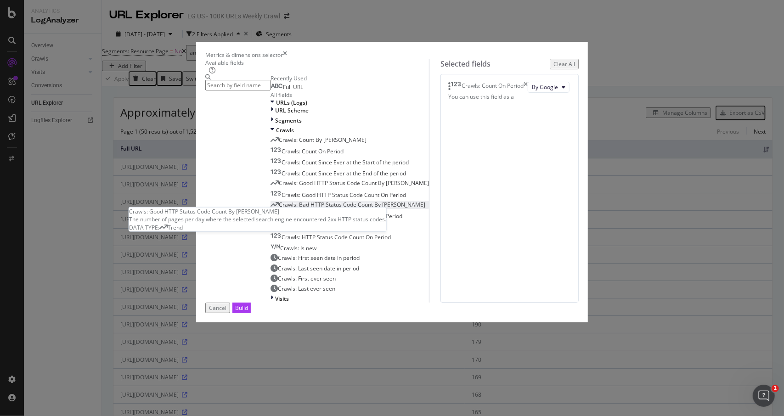
scroll to position [64, 0]
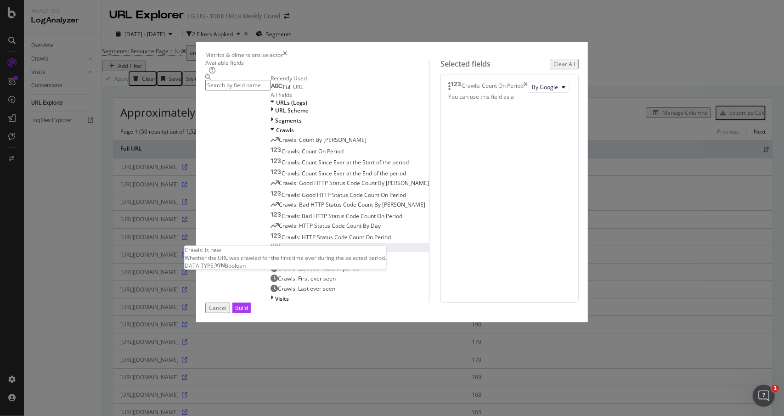
click at [305, 252] on div "Crawls: Is new" at bounding box center [294, 248] width 46 height 8
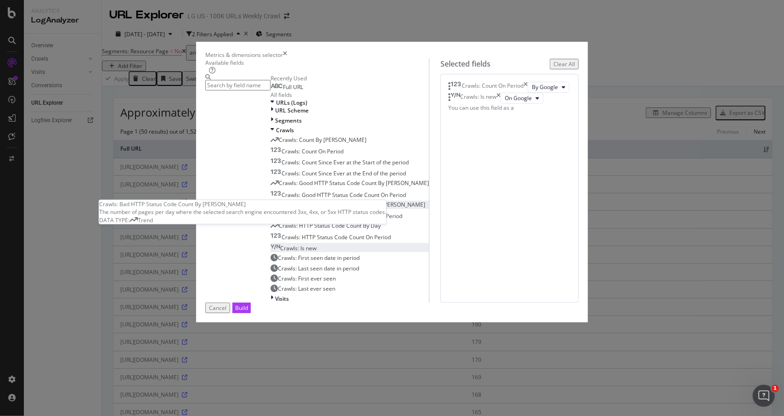
click at [325, 209] on span "Crawls: Bad HTTP Status Code Count By Day" at bounding box center [352, 205] width 147 height 8
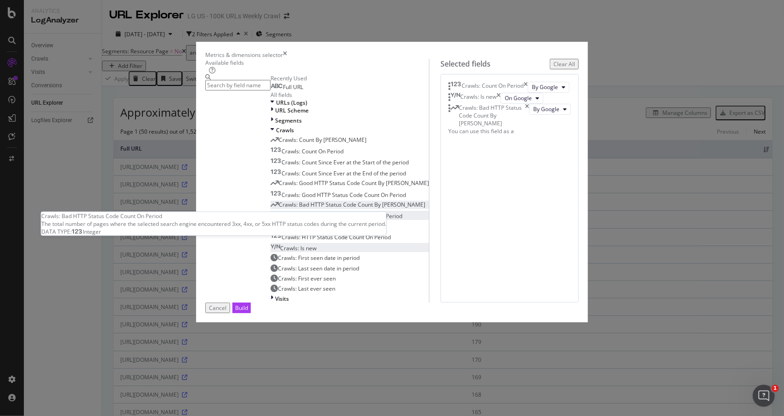
click at [321, 220] on span "Crawls: Bad HTTP Status Code Count On Period" at bounding box center [342, 216] width 121 height 8
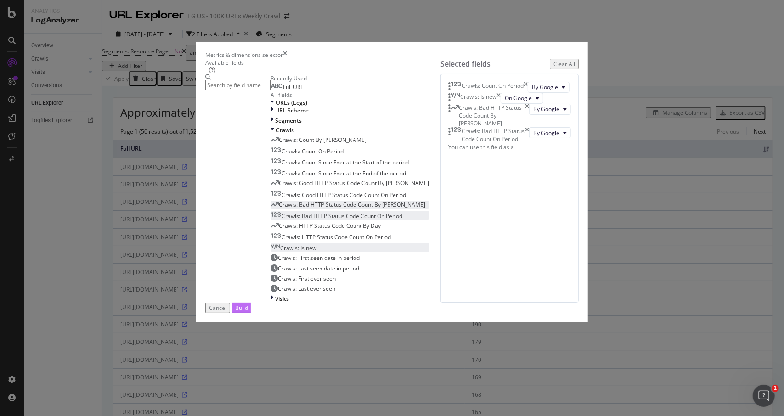
click at [251, 313] on button "Build" at bounding box center [241, 308] width 18 height 11
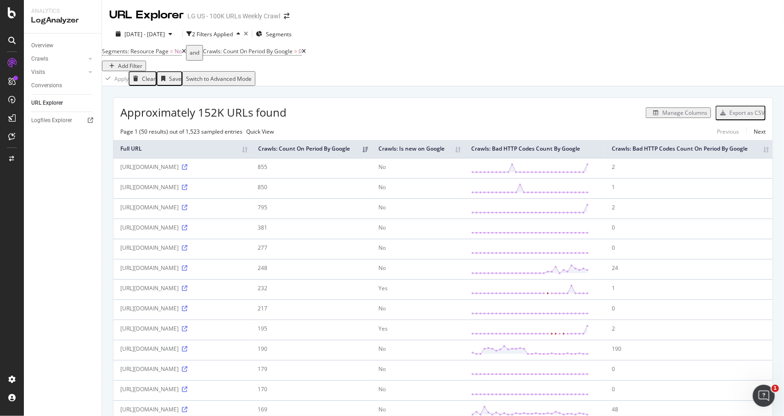
click at [142, 62] on div "Add Filter" at bounding box center [130, 66] width 24 height 8
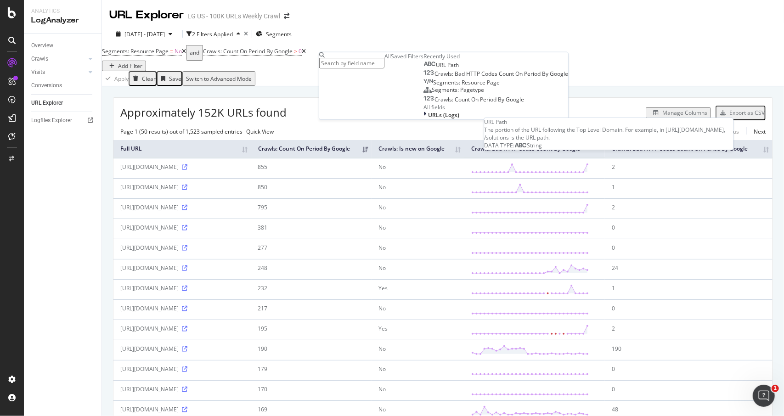
click at [423, 69] on div "URL Path" at bounding box center [440, 65] width 35 height 7
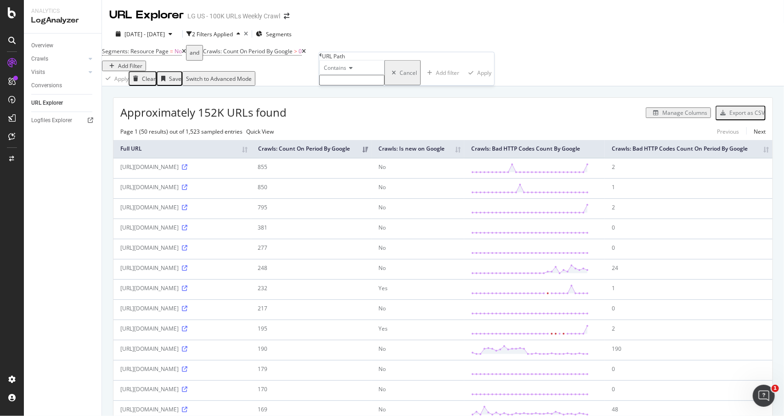
click at [479, 57] on div "Segments: Resource Page = No and Crawls: Count On Period By Google > 0 Add Filt…" at bounding box center [443, 58] width 682 height 26
click at [374, 55] on div "missing value" at bounding box center [374, 51] width 35 height 8
click at [372, 84] on input "text" at bounding box center [366, 78] width 65 height 11
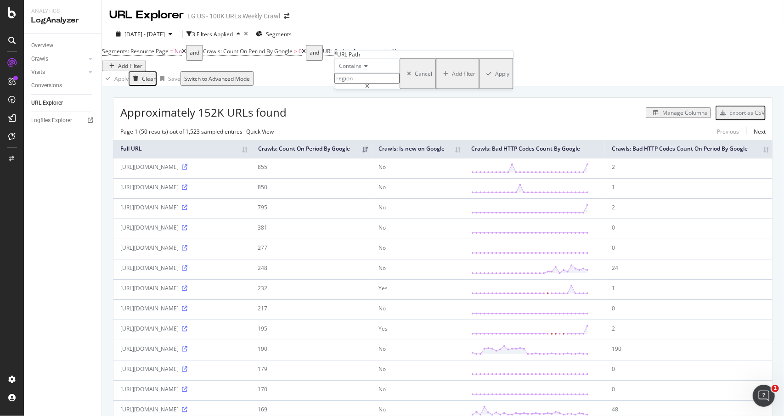
type input "region"
click at [495, 78] on div "Apply" at bounding box center [502, 74] width 14 height 8
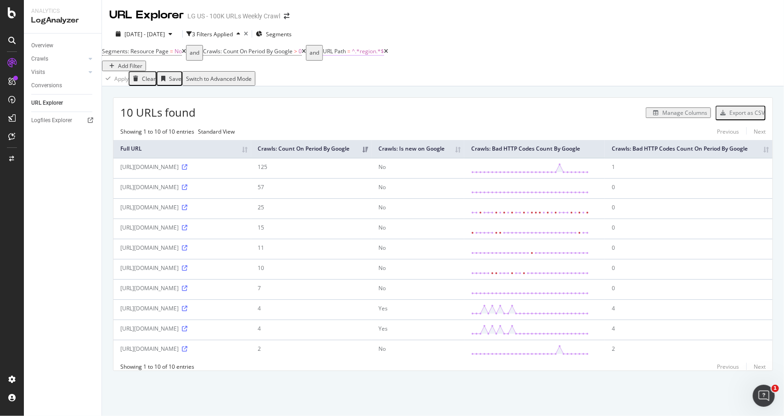
click at [350, 55] on span "=" at bounding box center [348, 51] width 3 height 8
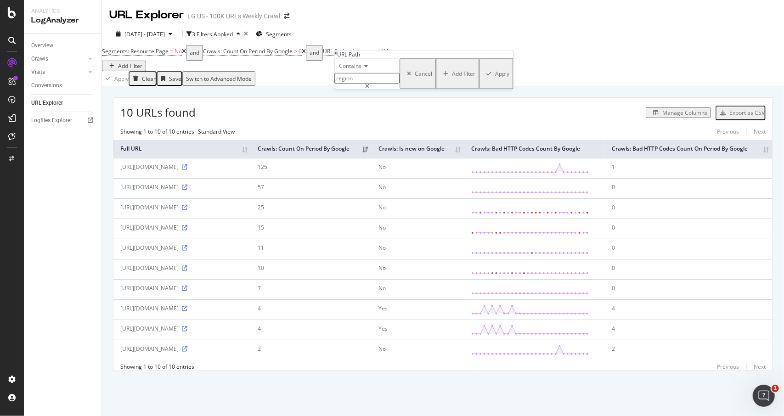
click at [369, 89] on icon at bounding box center [367, 87] width 4 height 6
click at [372, 84] on input "region" at bounding box center [366, 78] width 65 height 11
click at [415, 75] on div "Cancel" at bounding box center [423, 71] width 17 height 8
click at [388, 54] on icon at bounding box center [386, 52] width 4 height 6
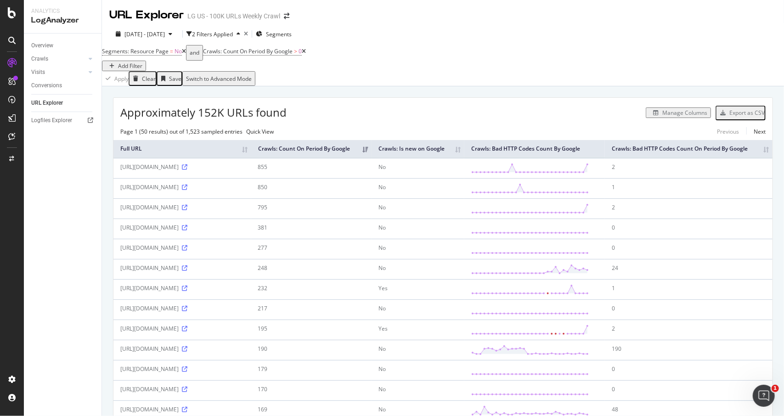
click at [142, 64] on div "Add Filter" at bounding box center [124, 66] width 37 height 8
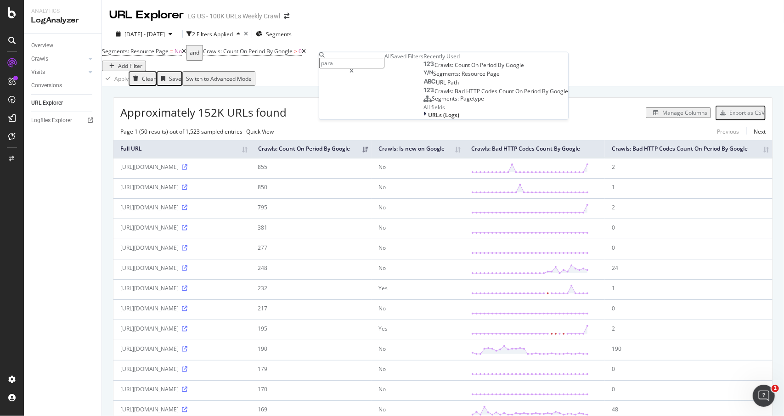
type input "param"
click at [423, 70] on div "Segments: Parameters" at bounding box center [456, 66] width 67 height 8
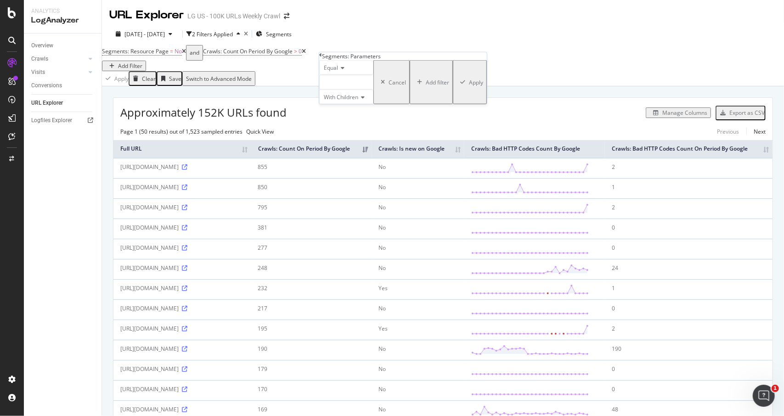
click at [344, 71] on icon at bounding box center [341, 68] width 6 height 6
click at [336, 84] on span "Equal" at bounding box center [329, 80] width 14 height 8
click at [359, 90] on div at bounding box center [346, 82] width 54 height 15
click at [353, 98] on span "parameter" at bounding box center [340, 94] width 28 height 8
click at [365, 100] on icon at bounding box center [361, 98] width 6 height 6
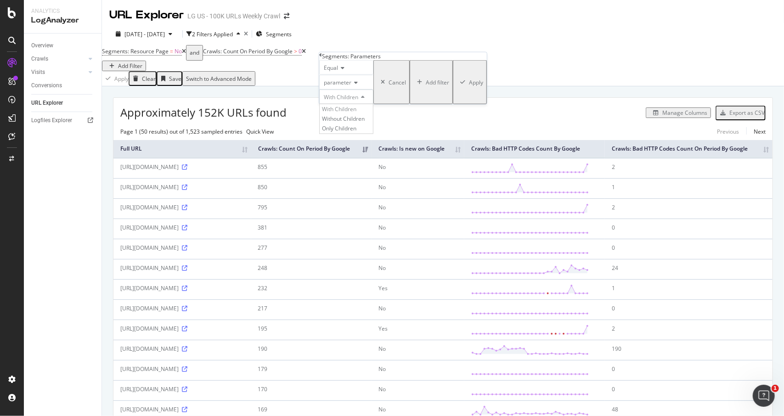
click at [373, 104] on div "With Children" at bounding box center [346, 97] width 54 height 15
click at [469, 86] on div "Apply" at bounding box center [476, 82] width 14 height 8
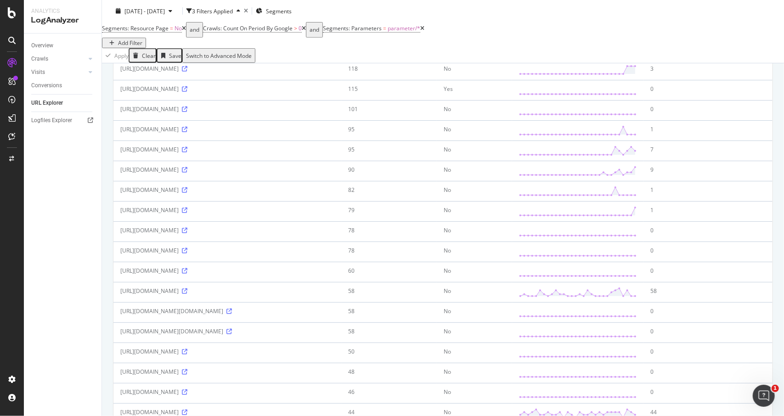
scroll to position [321, 0]
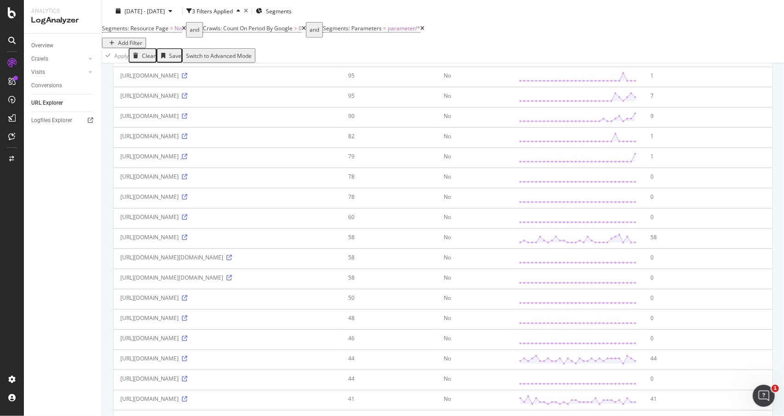
click at [187, 159] on icon at bounding box center [185, 157] width 6 height 6
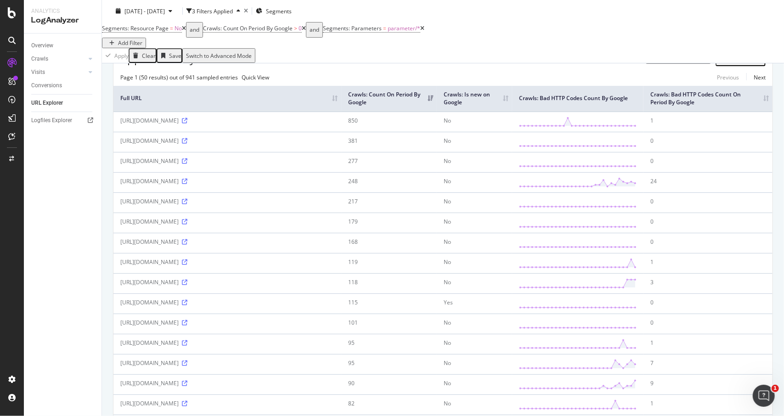
scroll to position [0, 0]
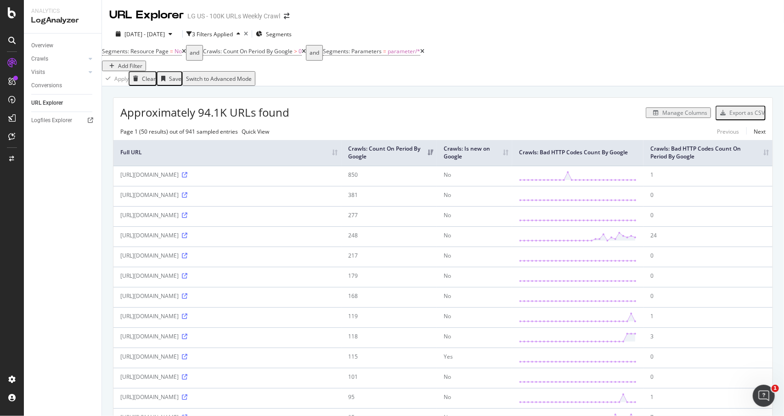
click at [142, 62] on div "Add Filter" at bounding box center [130, 66] width 24 height 8
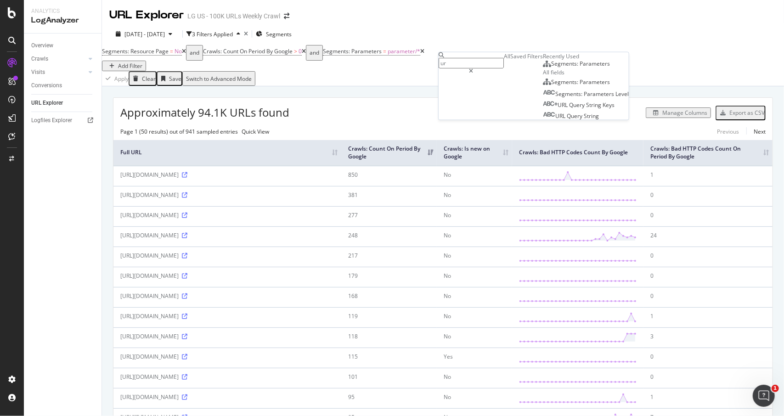
type input "url"
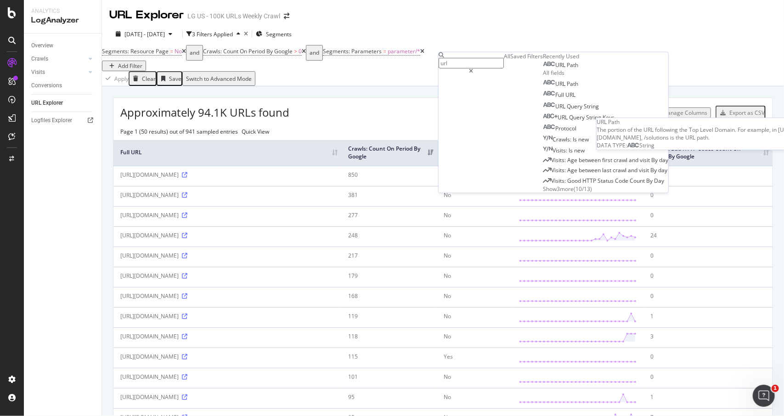
click at [543, 69] on div "URL Path" at bounding box center [560, 65] width 35 height 7
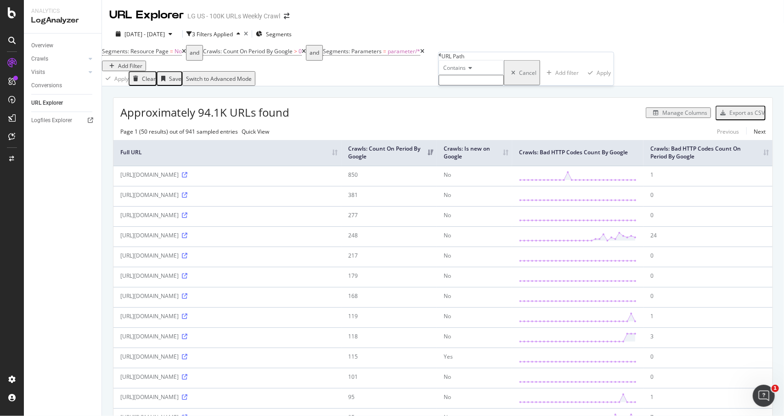
click at [482, 85] on input "text" at bounding box center [471, 80] width 65 height 11
type input "dlg"
click at [599, 79] on div "Apply" at bounding box center [606, 76] width 14 height 8
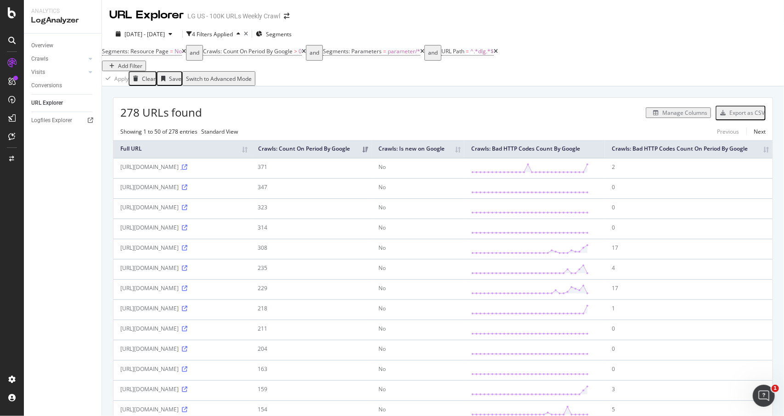
click at [182, 170] on icon at bounding box center [185, 167] width 6 height 6
click at [463, 116] on div "Manage Columns" at bounding box center [456, 112] width 509 height 11
click at [142, 62] on div "Add Filter" at bounding box center [130, 66] width 24 height 8
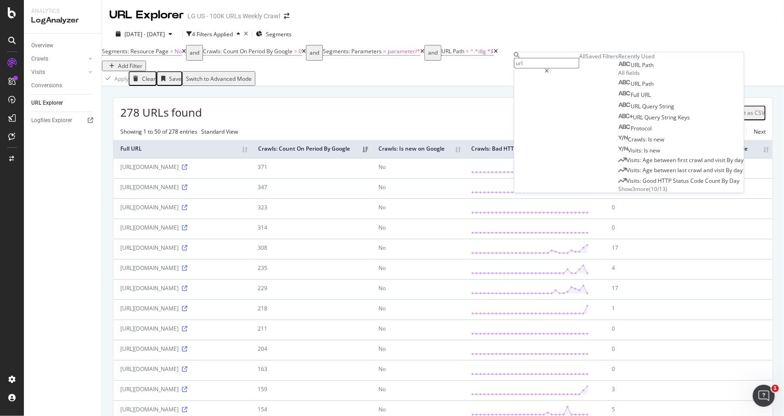
click at [580, 63] on input "url" at bounding box center [546, 63] width 65 height 11
click at [691, 37] on div "2025 Sep. 13th - Oct. 12th 4 Filters Applied Segments" at bounding box center [443, 36] width 682 height 18
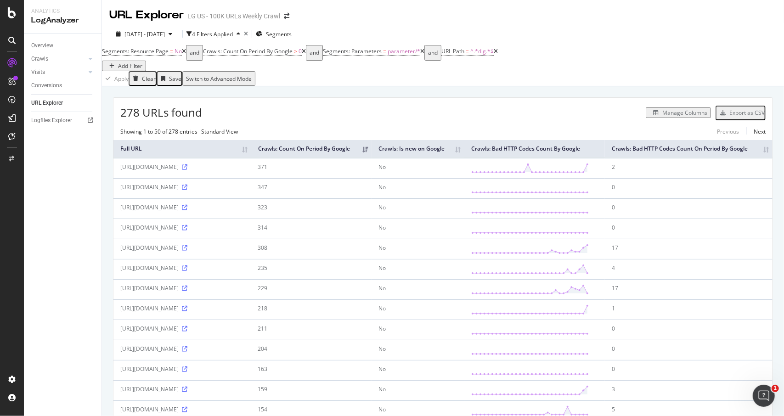
click at [142, 62] on div "Add Filter" at bounding box center [130, 66] width 24 height 8
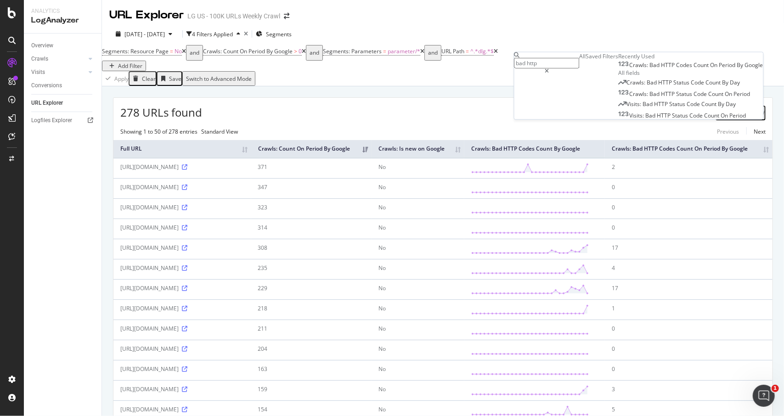
type input "bad http"
click at [619, 69] on div "Crawls: Bad HTTP Codes Count On Period By Google" at bounding box center [691, 65] width 145 height 7
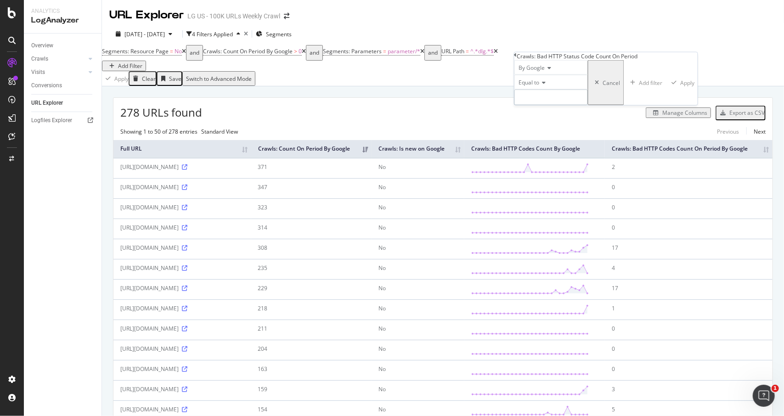
click at [570, 105] on input "number" at bounding box center [550, 98] width 73 height 16
click at [553, 90] on div "Equal to" at bounding box center [550, 82] width 73 height 15
click at [548, 137] on span "Greater than" at bounding box center [533, 133] width 33 height 8
click at [577, 105] on input "number" at bounding box center [550, 98] width 73 height 16
type input "0"
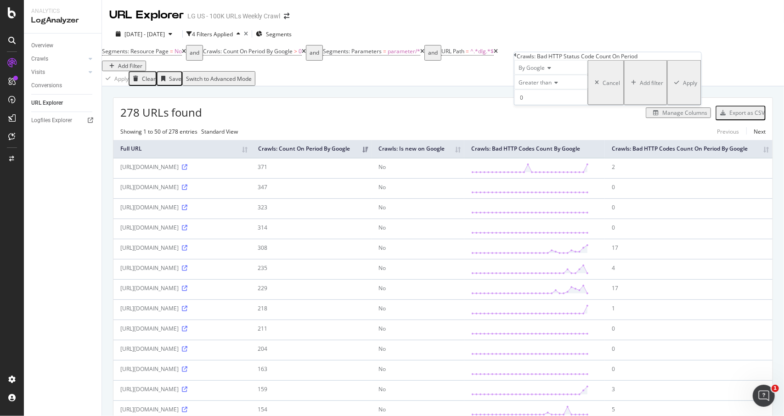
click at [683, 86] on div "Apply" at bounding box center [690, 83] width 14 height 8
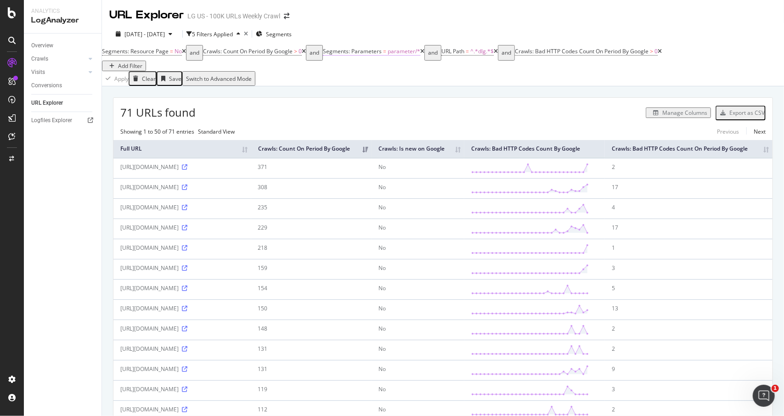
click at [382, 55] on span "Segments: Parameters" at bounding box center [352, 51] width 59 height 8
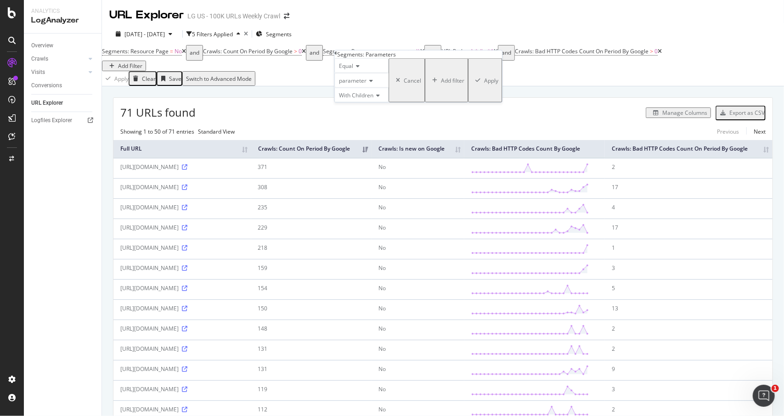
click at [386, 88] on div "parameter" at bounding box center [361, 80] width 54 height 15
click at [434, 71] on div "Equal parameter With Children Cancel Add filter Apply" at bounding box center [418, 80] width 168 height 44
click at [379, 98] on icon at bounding box center [376, 96] width 6 height 6
click at [389, 73] on div "Equal" at bounding box center [361, 65] width 54 height 15
click at [496, 114] on div "Manage Columns" at bounding box center [453, 112] width 515 height 11
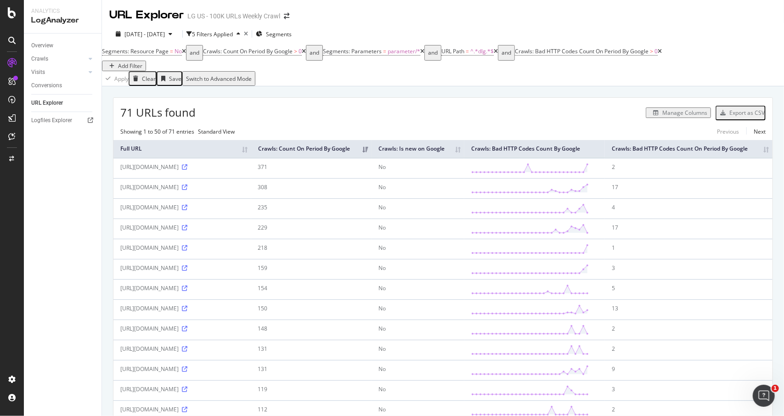
click at [118, 63] on div "button" at bounding box center [112, 66] width 12 height 6
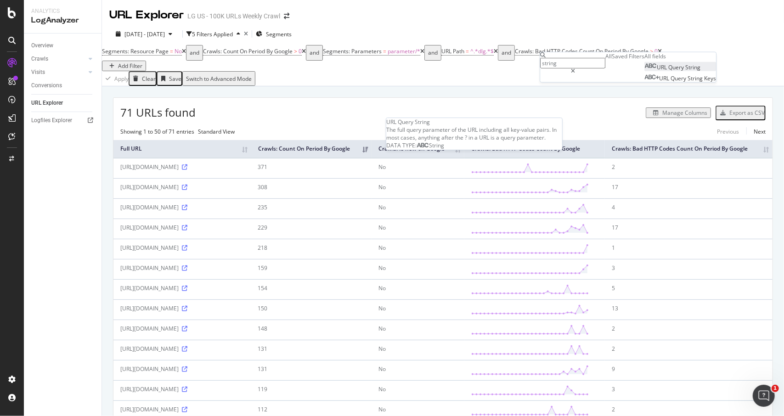
type input "string"
click at [647, 71] on div "URL Query String" at bounding box center [672, 67] width 56 height 8
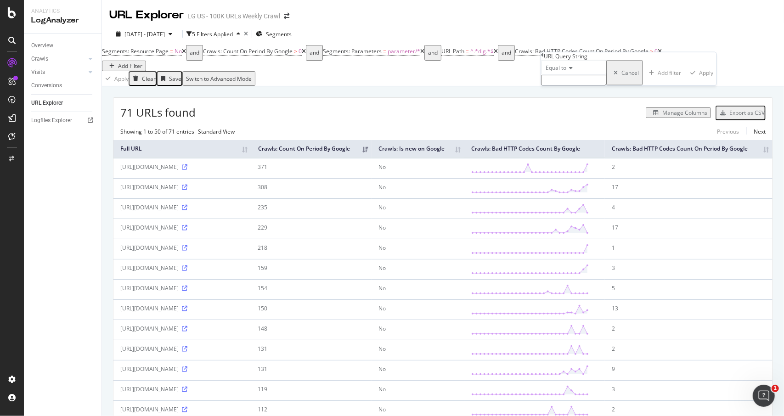
click at [606, 85] on input "text" at bounding box center [573, 80] width 65 height 11
type input "region_id"
click at [705, 79] on div "Apply" at bounding box center [705, 76] width 14 height 8
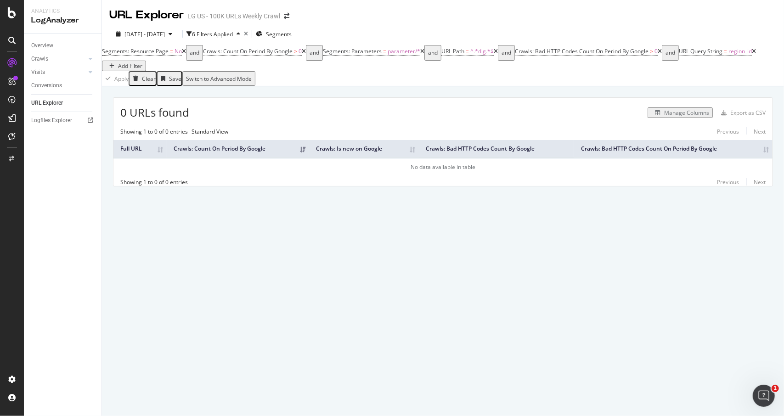
click at [49, 222] on div "Overview Crawls Daily Distribution Segments Distribution HTTP Codes Resources V…" at bounding box center [63, 225] width 78 height 383
click at [716, 55] on span "URL Query String" at bounding box center [701, 51] width 44 height 8
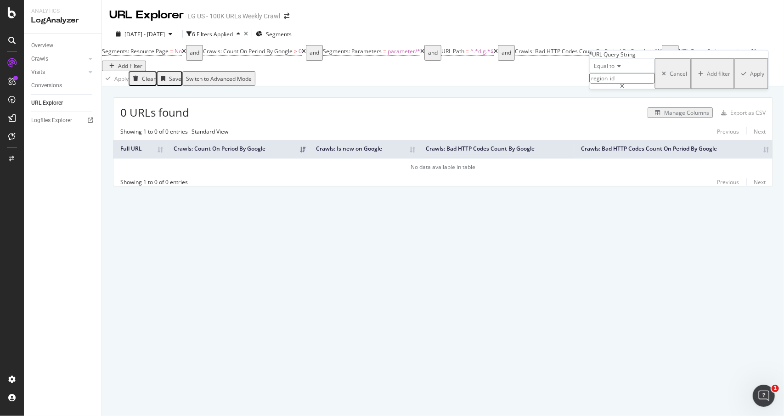
click at [655, 84] on input "region_id" at bounding box center [622, 78] width 65 height 11
click at [673, 78] on div "Cancel" at bounding box center [678, 74] width 17 height 8
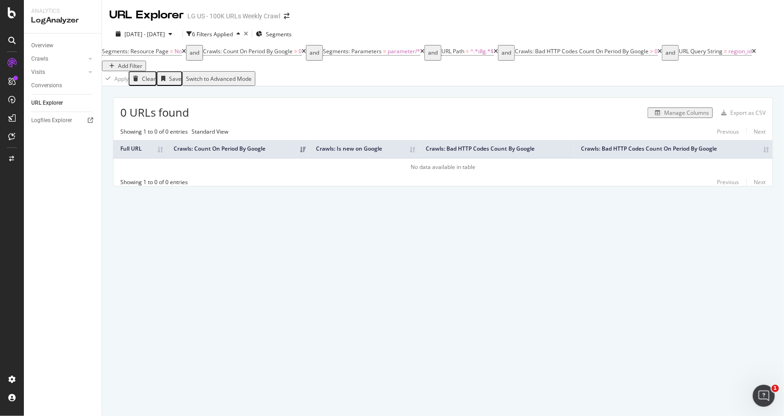
click at [756, 54] on icon at bounding box center [754, 52] width 4 height 6
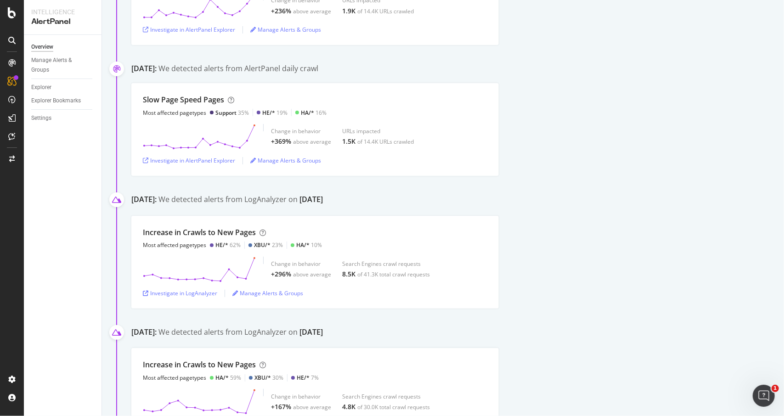
scroll to position [349, 0]
click at [190, 292] on div "Investigate in LogAnalyzer" at bounding box center [180, 292] width 74 height 8
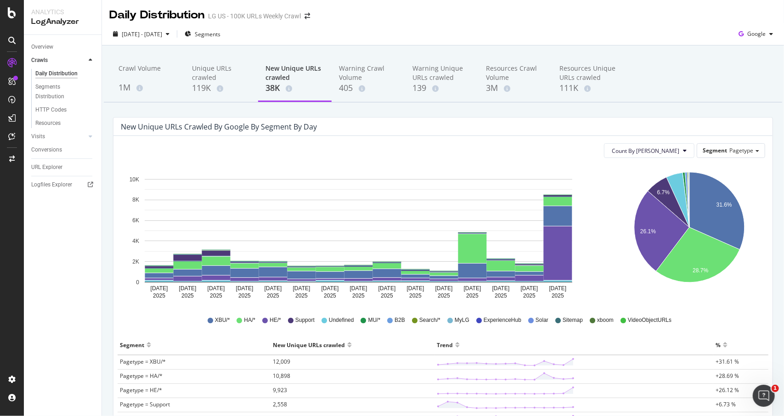
drag, startPoint x: 4, startPoint y: 251, endPoint x: 6, endPoint y: 241, distance: 10.3
click at [4, 251] on div at bounding box center [12, 214] width 22 height 316
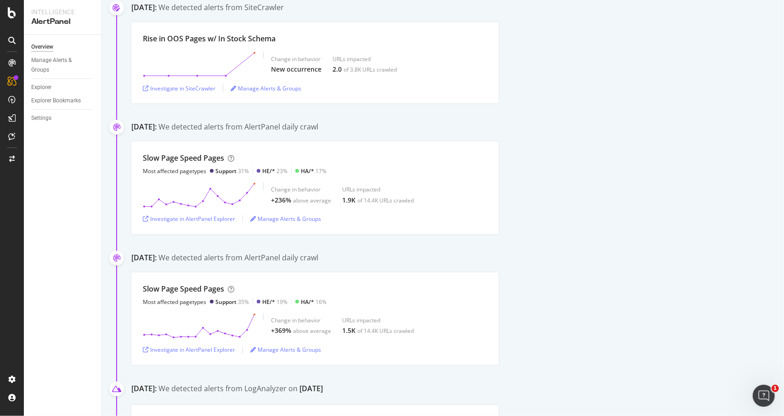
scroll to position [276, 0]
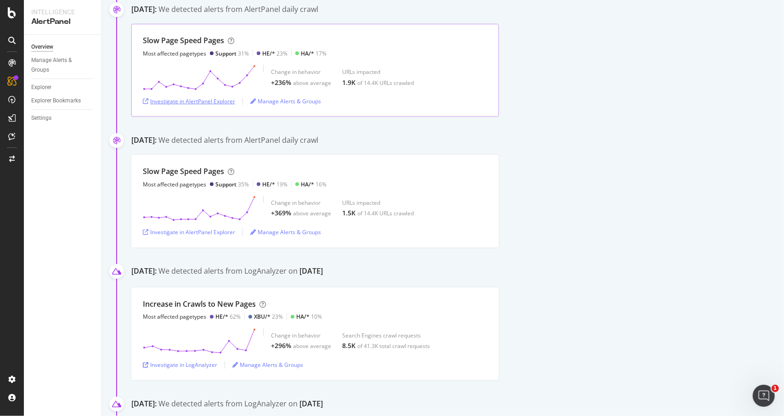
click at [203, 103] on div "Investigate in AlertPanel Explorer" at bounding box center [189, 101] width 92 height 8
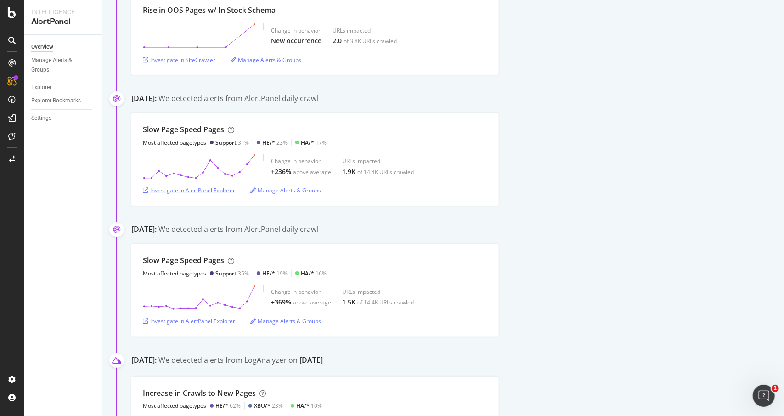
scroll to position [138, 0]
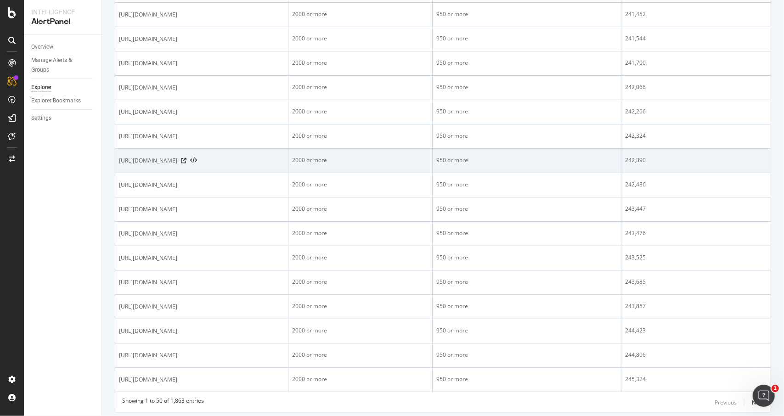
scroll to position [1104, 0]
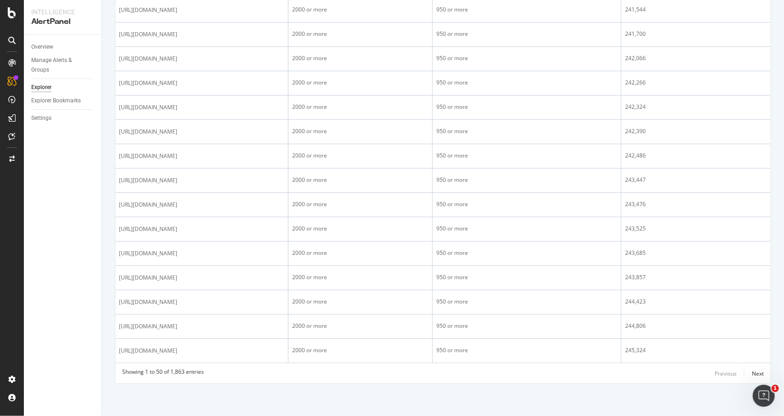
click at [757, 372] on div "Showing 1 to 50 of 1,863 entries Previous Next" at bounding box center [442, 373] width 655 height 11
click at [752, 373] on div "Next" at bounding box center [758, 374] width 12 height 8
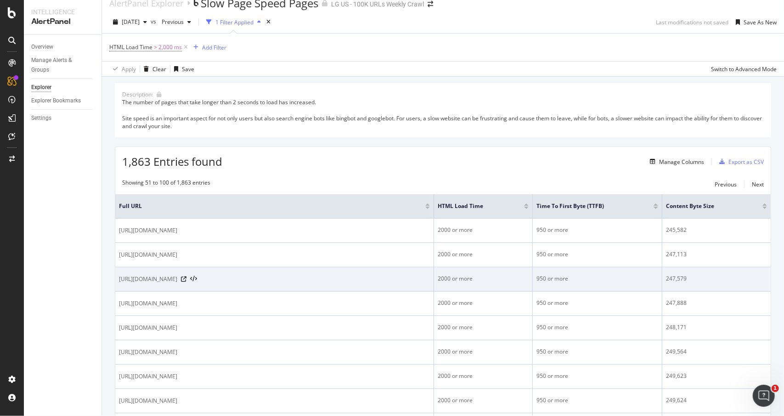
scroll to position [0, 0]
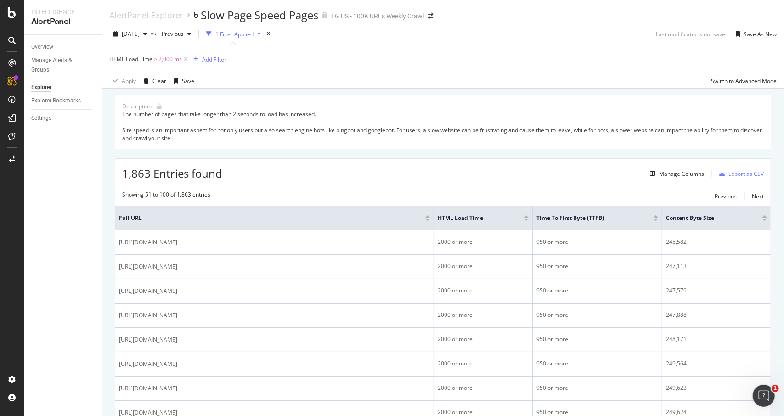
click at [228, 60] on div "HTML Load Time > 2,000 ms Add Filter" at bounding box center [442, 59] width 667 height 28
click at [214, 63] on div "Add Filter" at bounding box center [214, 60] width 24 height 8
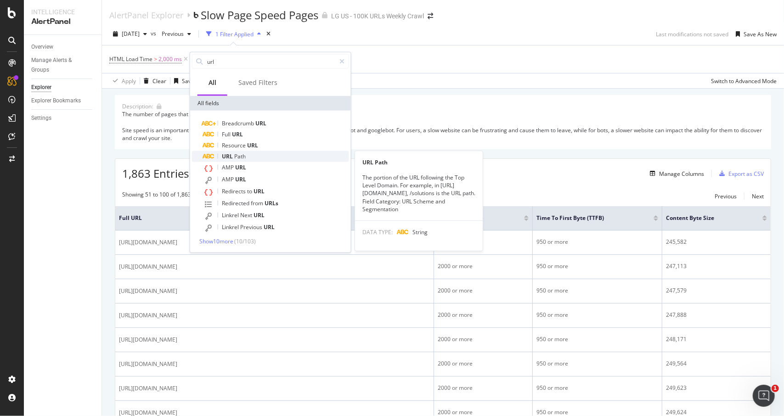
type input "url"
click at [260, 152] on div "URL Path" at bounding box center [276, 156] width 146 height 11
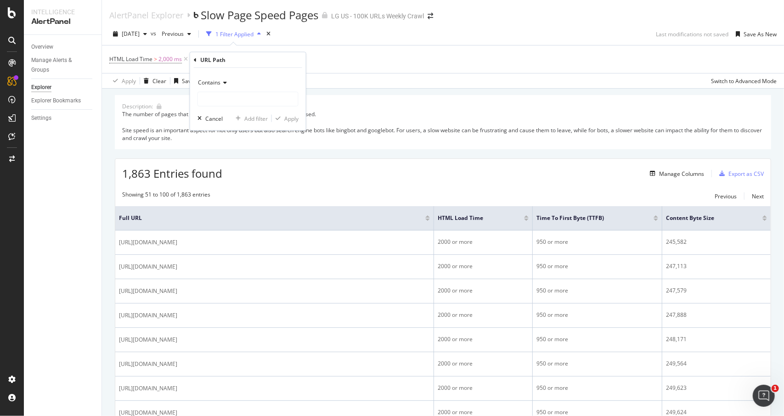
click at [226, 80] on icon at bounding box center [223, 83] width 6 height 6
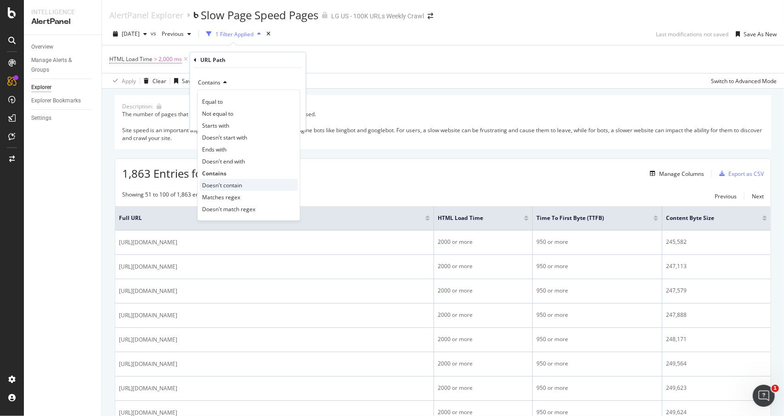
click at [231, 181] on span "Doesn't contain" at bounding box center [222, 185] width 40 height 8
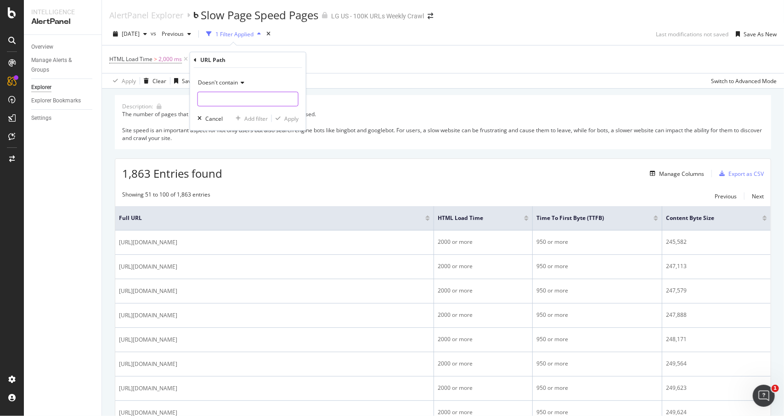
click at [258, 97] on input "text" at bounding box center [248, 99] width 100 height 15
type input "business"
click at [278, 122] on div "Apply" at bounding box center [285, 118] width 27 height 8
click at [226, 59] on span "URL Path" at bounding box center [216, 59] width 23 height 8
click at [254, 81] on icon at bounding box center [256, 81] width 6 height 6
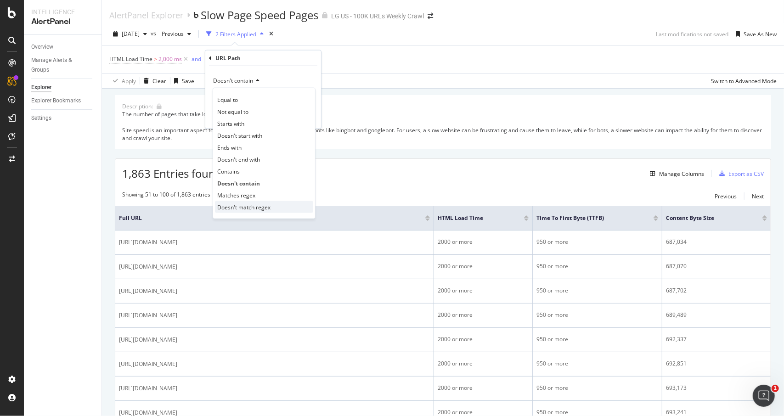
click at [244, 204] on span "Doesn't match regex" at bounding box center [243, 207] width 53 height 8
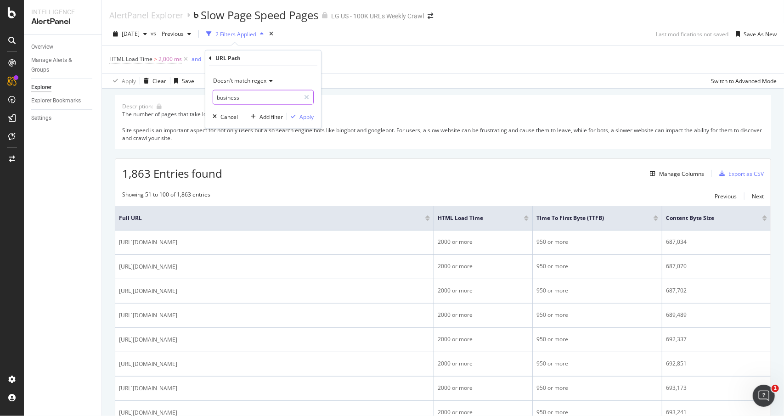
click at [258, 96] on input "business" at bounding box center [256, 97] width 87 height 15
type input "business|support"
click at [310, 115] on div "Apply" at bounding box center [306, 117] width 14 height 8
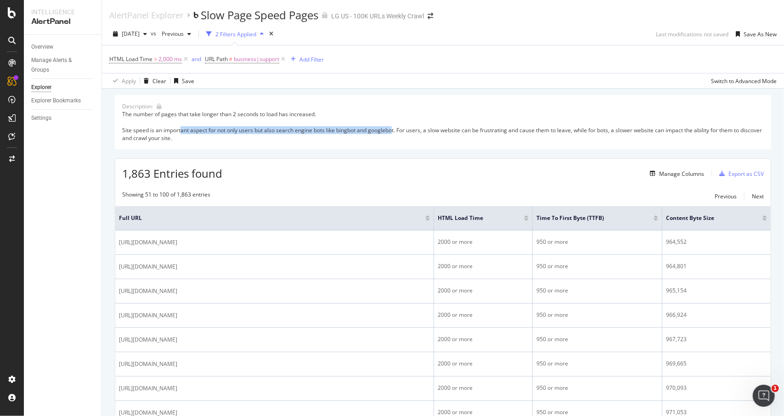
drag, startPoint x: 182, startPoint y: 130, endPoint x: 392, endPoint y: 130, distance: 210.3
click at [392, 130] on div "The number of pages that take longer than 2 seconds to load has increased. Site…" at bounding box center [443, 126] width 642 height 32
click at [412, 130] on div "The number of pages that take longer than 2 seconds to load has increased. Site…" at bounding box center [443, 126] width 642 height 32
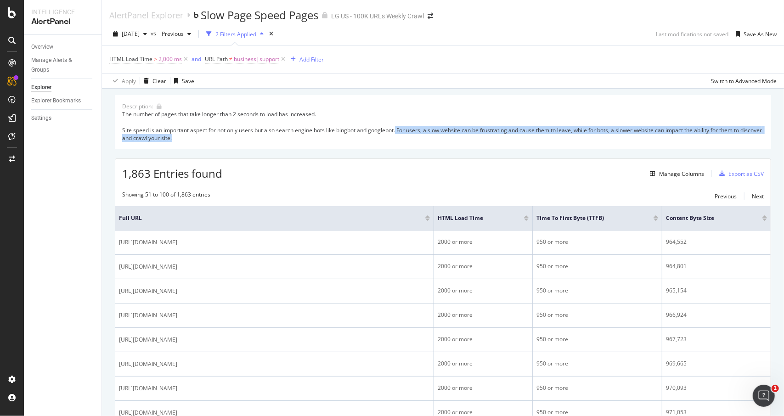
drag, startPoint x: 397, startPoint y: 128, endPoint x: 709, endPoint y: 136, distance: 311.9
click at [709, 136] on div "The number of pages that take longer than 2 seconds to load has increased. Site…" at bounding box center [443, 126] width 642 height 32
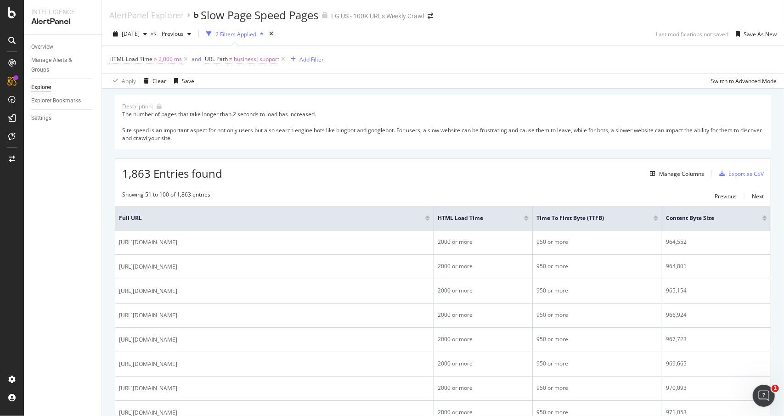
click at [392, 159] on div "1,863 Entries found Manage Columns Export as CSV" at bounding box center [442, 170] width 655 height 23
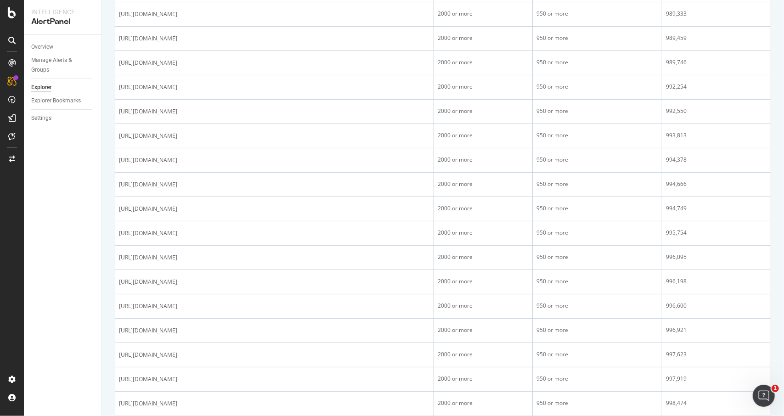
scroll to position [1056, 0]
click at [752, 398] on div "Next" at bounding box center [758, 402] width 12 height 8
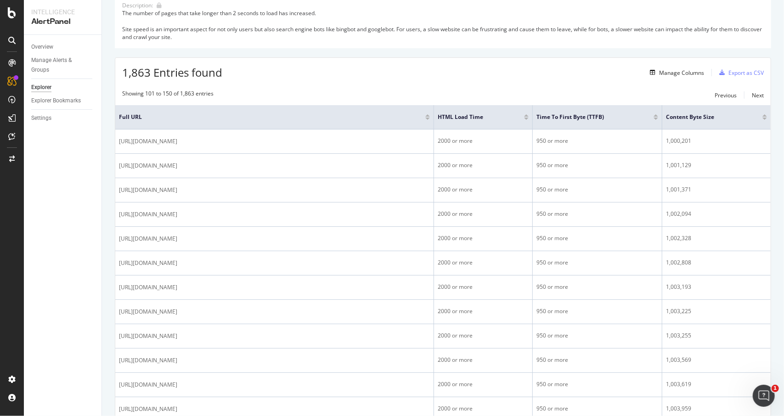
scroll to position [0, 0]
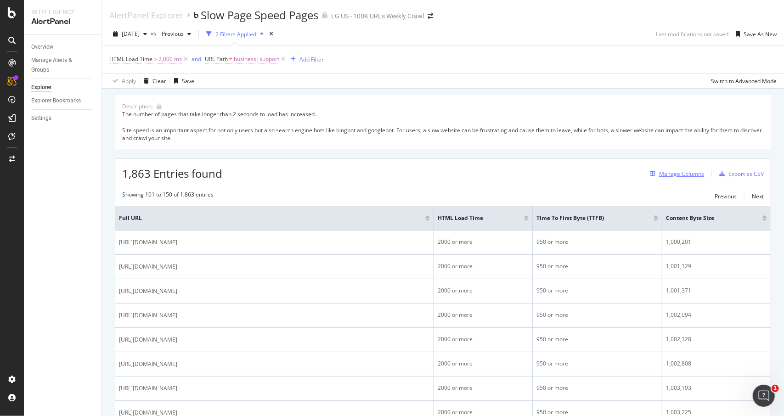
click at [680, 170] on div "Manage Columns" at bounding box center [681, 174] width 45 height 8
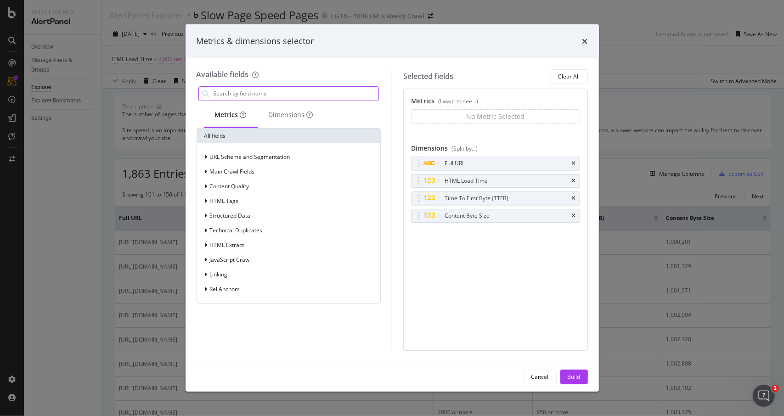
click at [257, 98] on input "modal" at bounding box center [296, 94] width 166 height 14
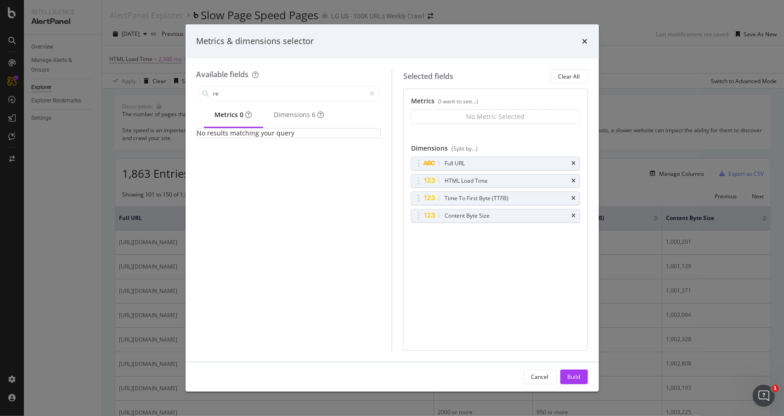
type input "r"
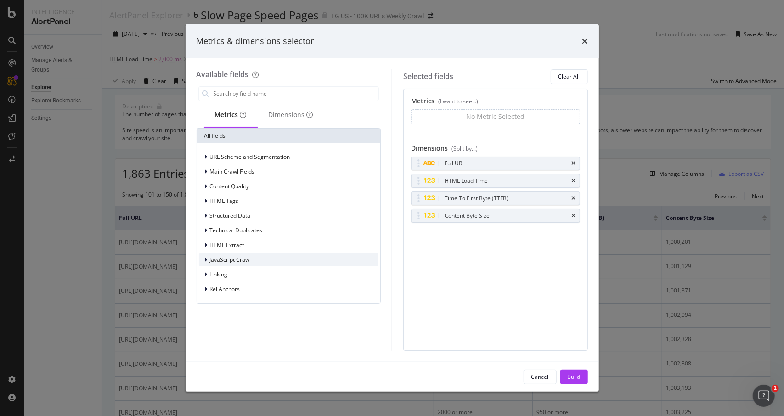
click at [242, 257] on span "JavaScript Crawl" at bounding box center [230, 260] width 41 height 8
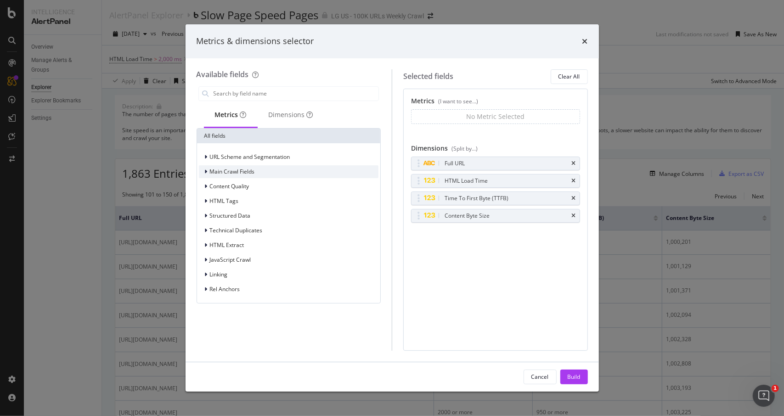
click at [269, 172] on div "Main Crawl Fields" at bounding box center [289, 171] width 180 height 13
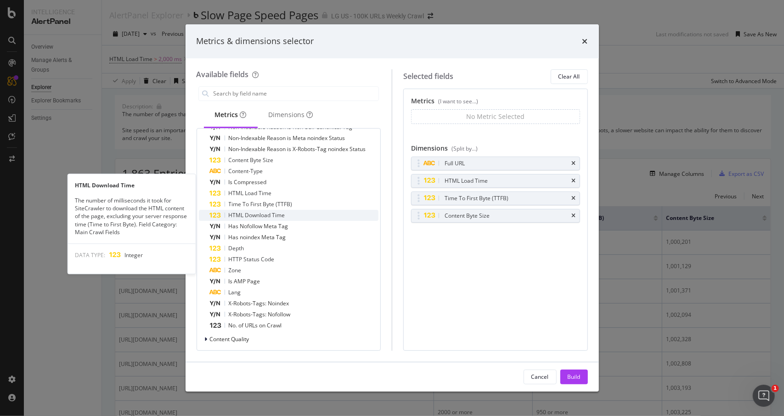
scroll to position [138, 0]
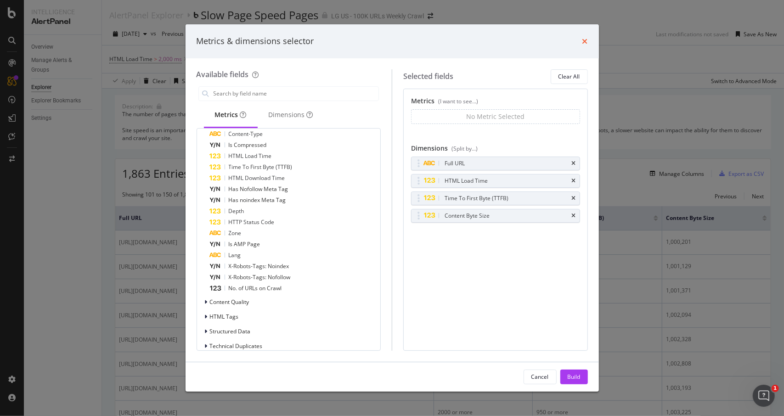
click at [585, 40] on icon "times" at bounding box center [585, 41] width 6 height 7
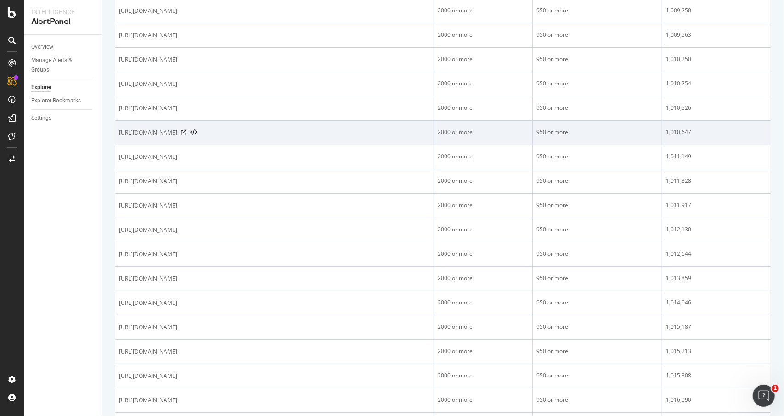
scroll to position [1076, 0]
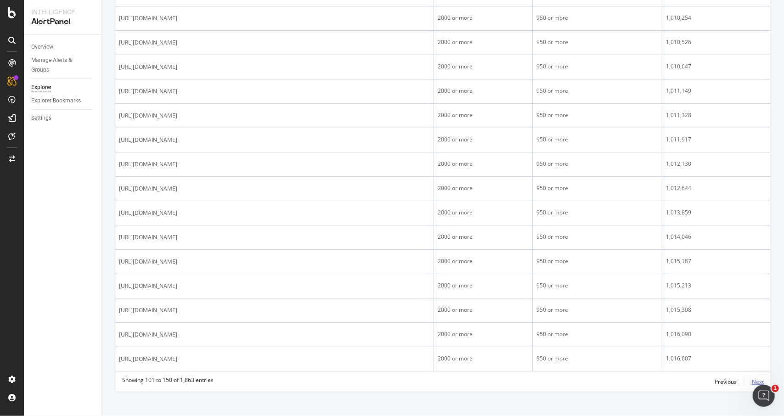
click at [752, 378] on div "Next" at bounding box center [758, 382] width 12 height 8
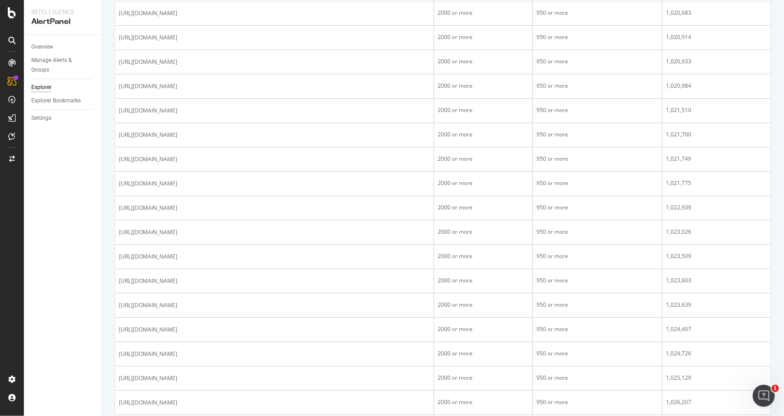
scroll to position [873, 0]
